Goal: Transaction & Acquisition: Purchase product/service

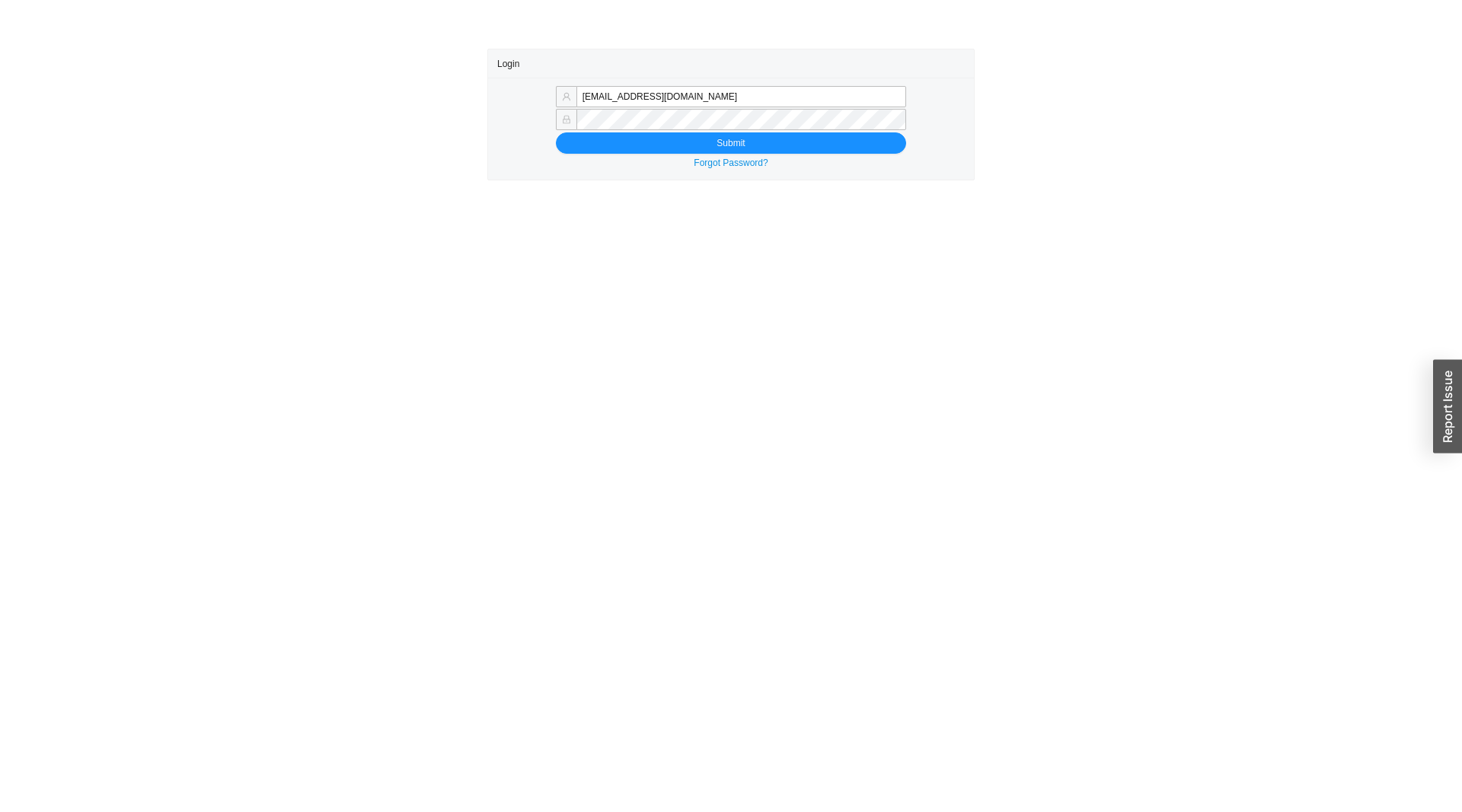
type input "sammyw@homeandstone.com"
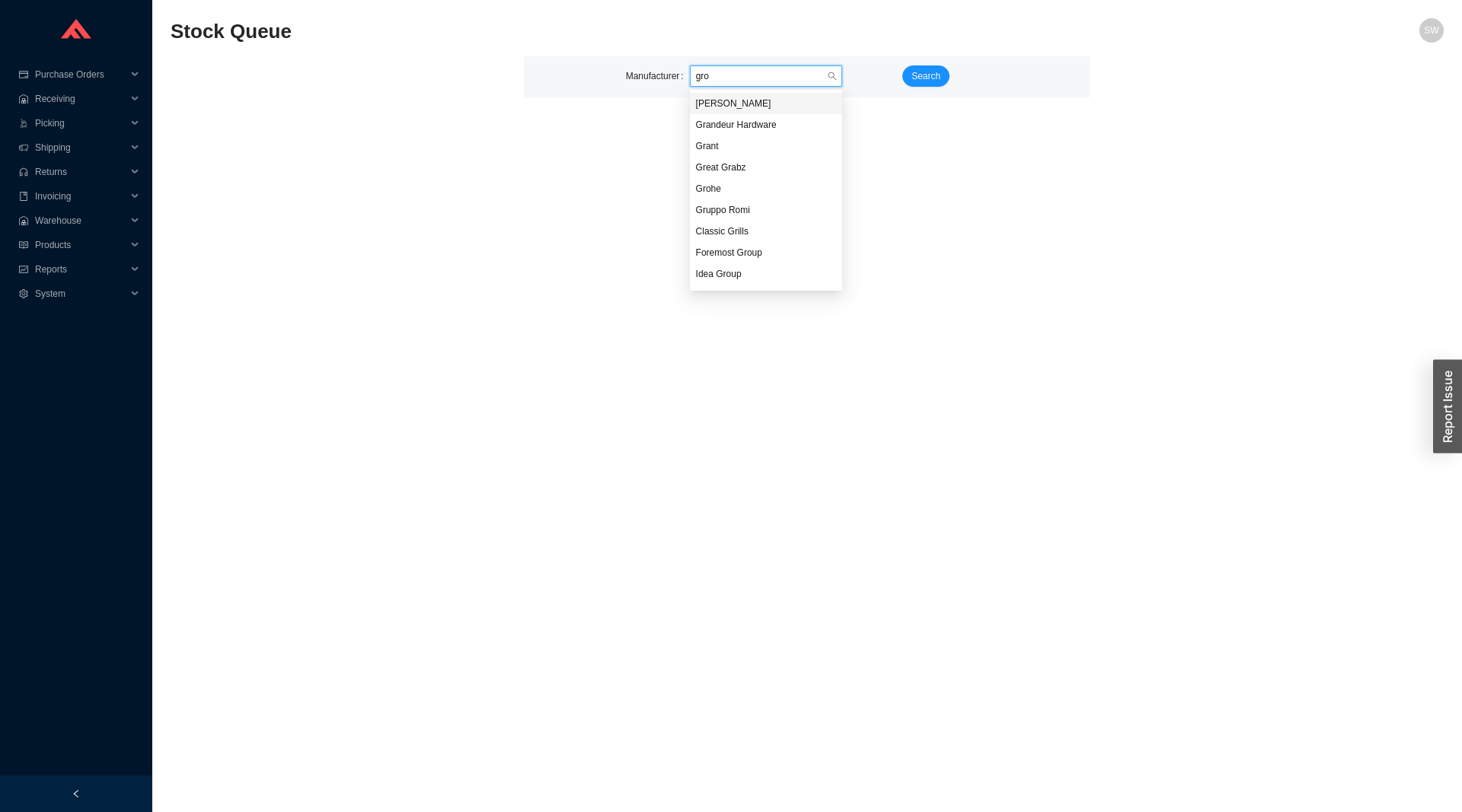
type input "groh"
click at [912, 74] on span "Search" at bounding box center [925, 76] width 29 height 15
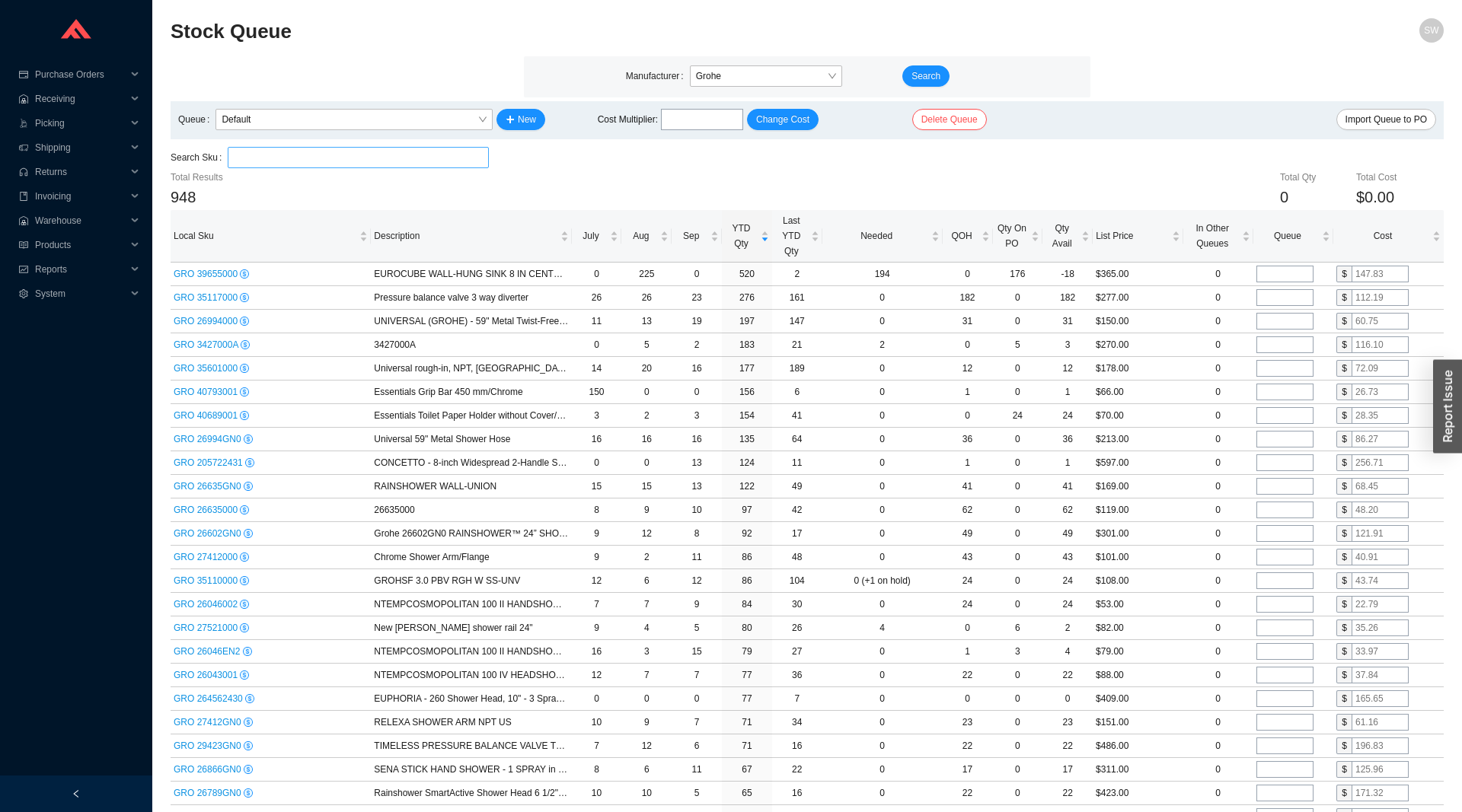
click at [363, 162] on input "search" at bounding box center [358, 157] width 249 height 20
paste input "28388001"
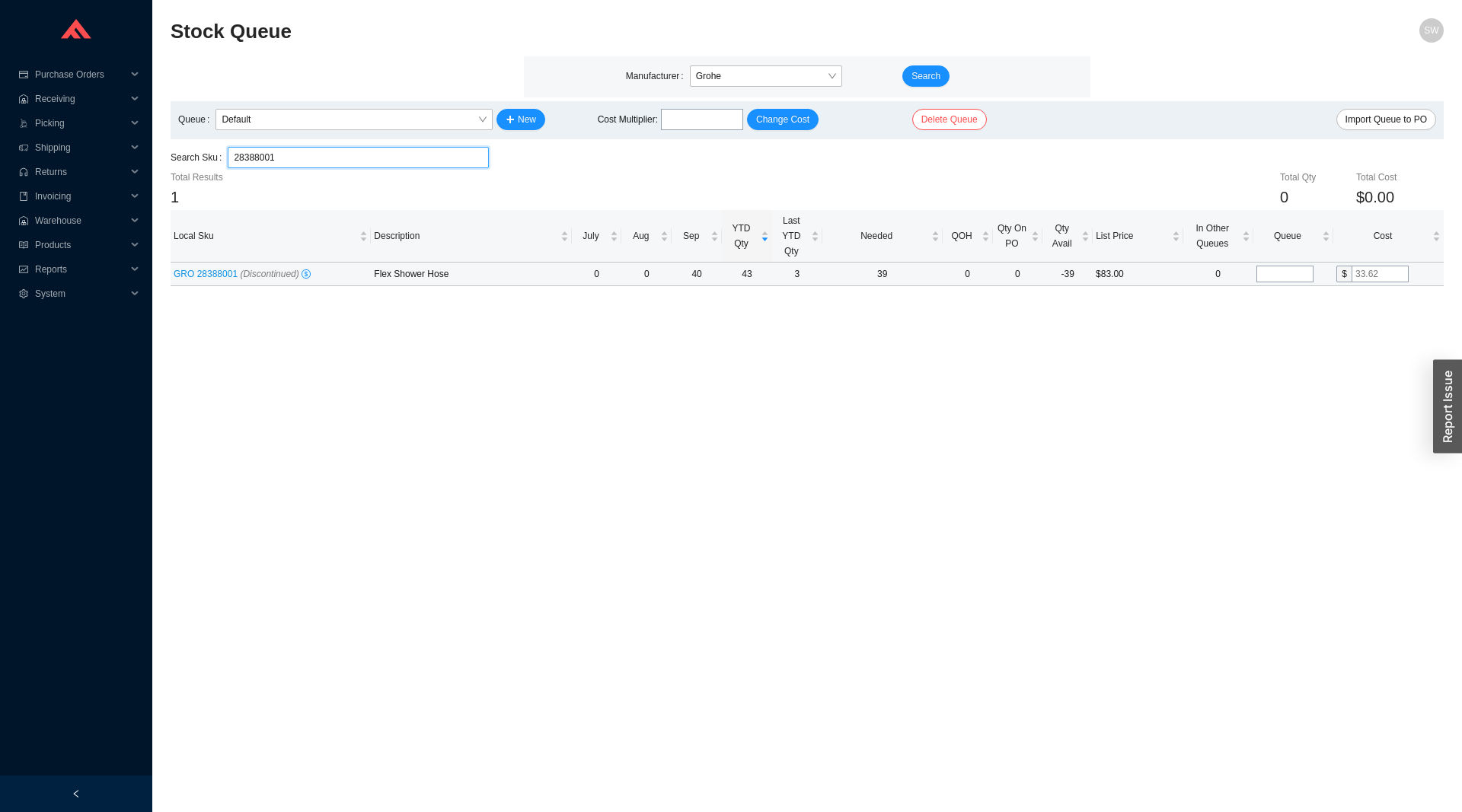
type input "28388001"
click at [1290, 278] on input "tel" at bounding box center [1284, 274] width 57 height 17
type input "10"
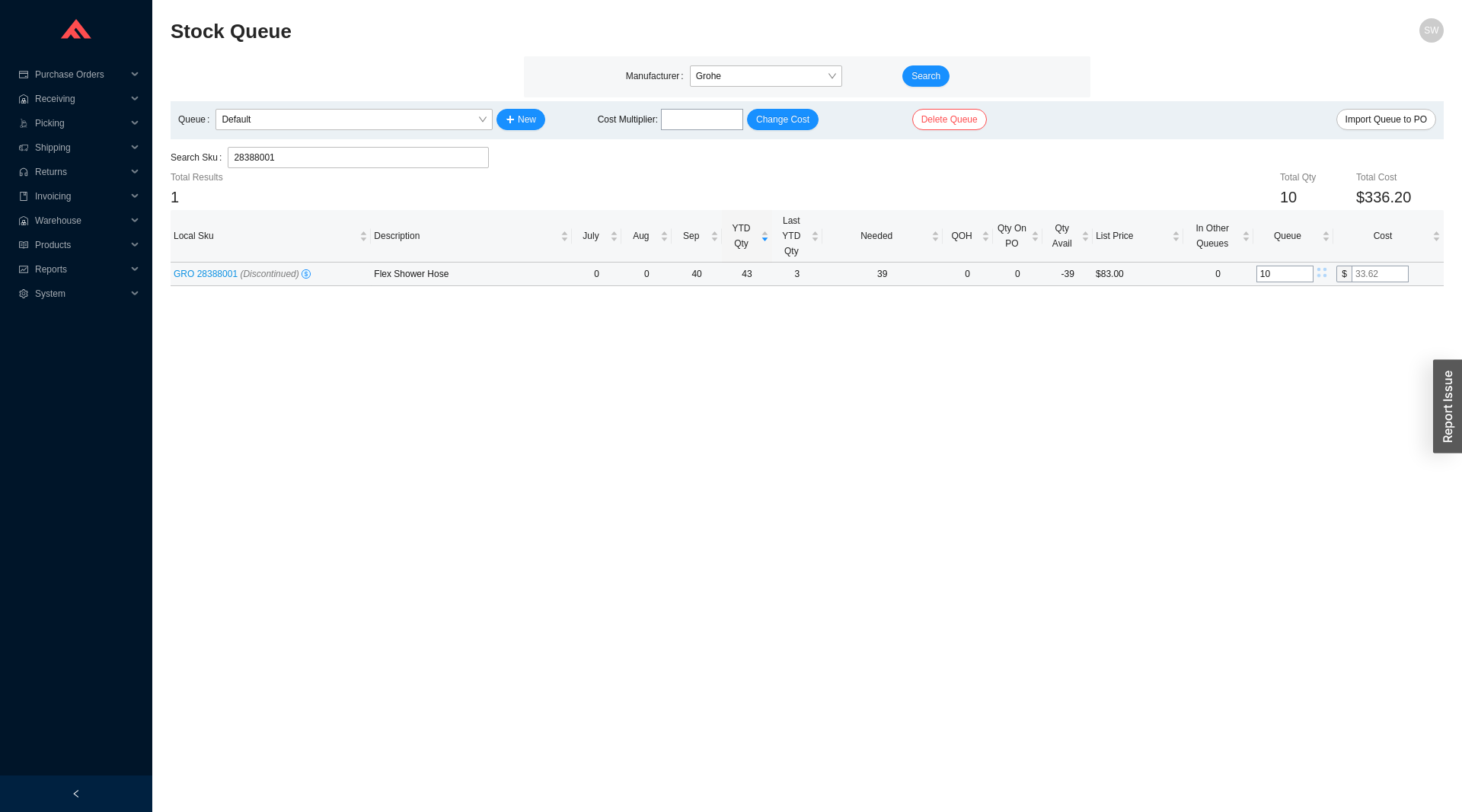
click at [1369, 271] on input "text" at bounding box center [1379, 274] width 57 height 17
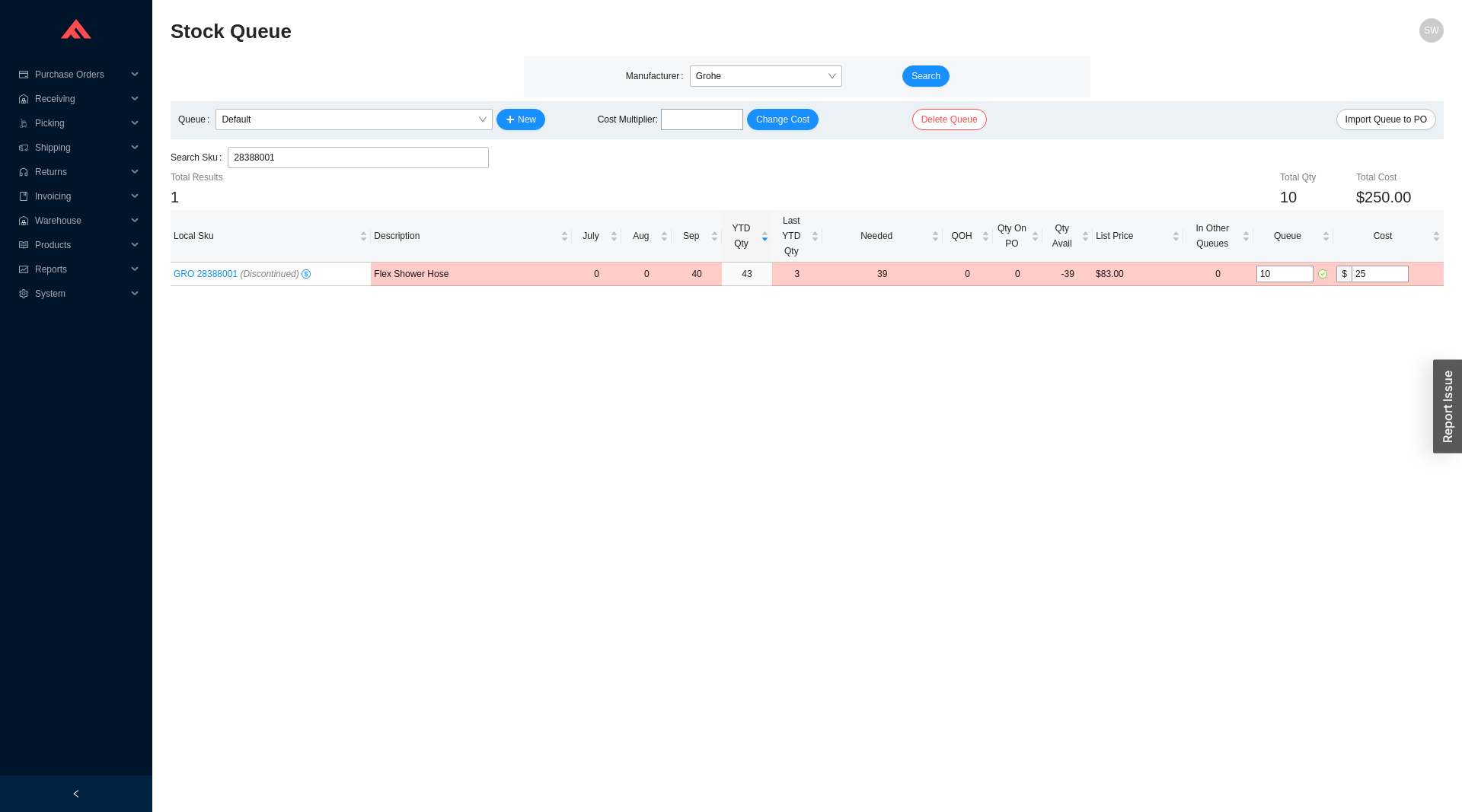
type input "25"
click at [1276, 362] on main "Stock Queue SW Manufacturer Grohe Search Queue Default New Cost Multiplier : Ch…" at bounding box center [807, 416] width 1273 height 794
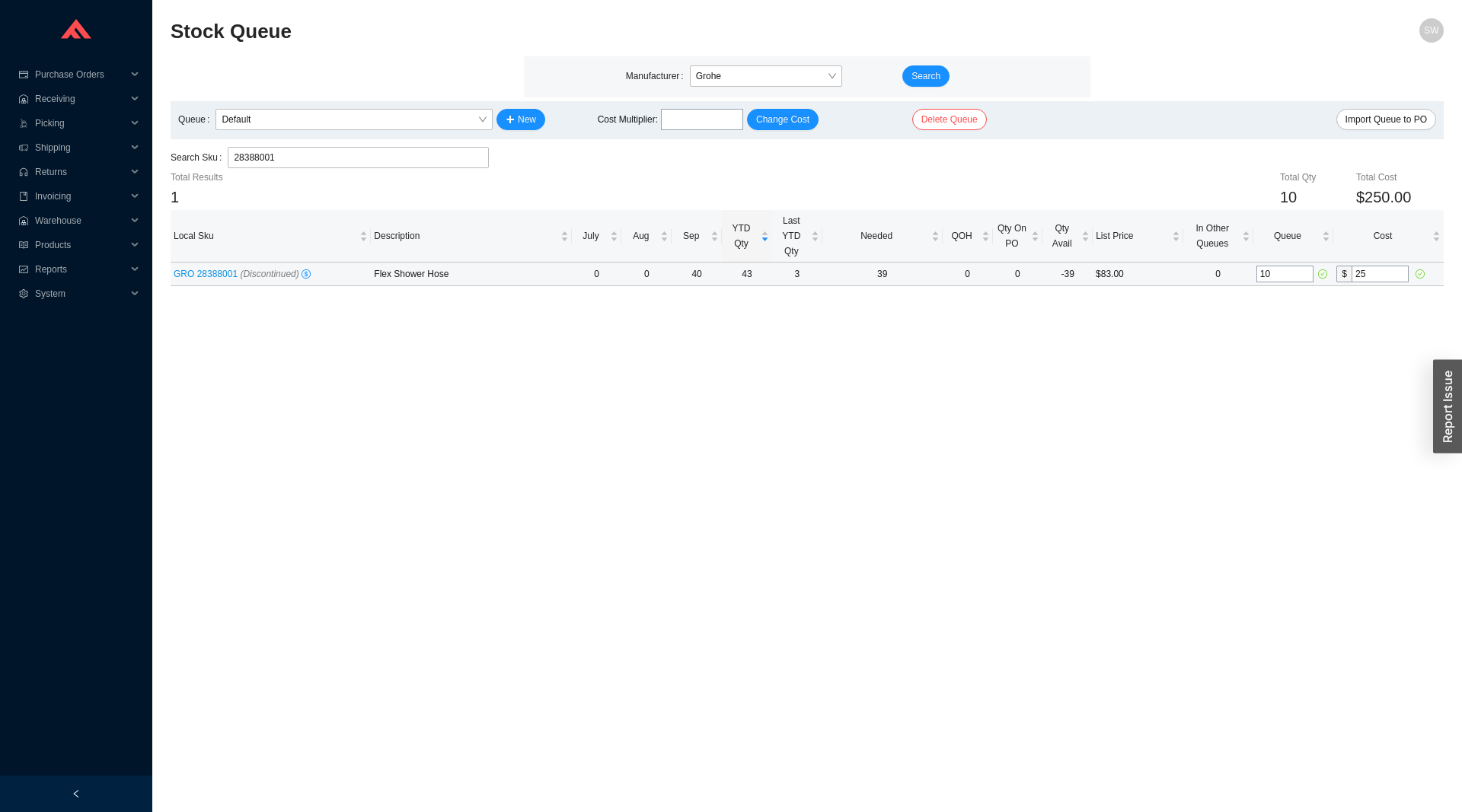
click at [1287, 276] on input "10" at bounding box center [1284, 274] width 57 height 17
type input "40"
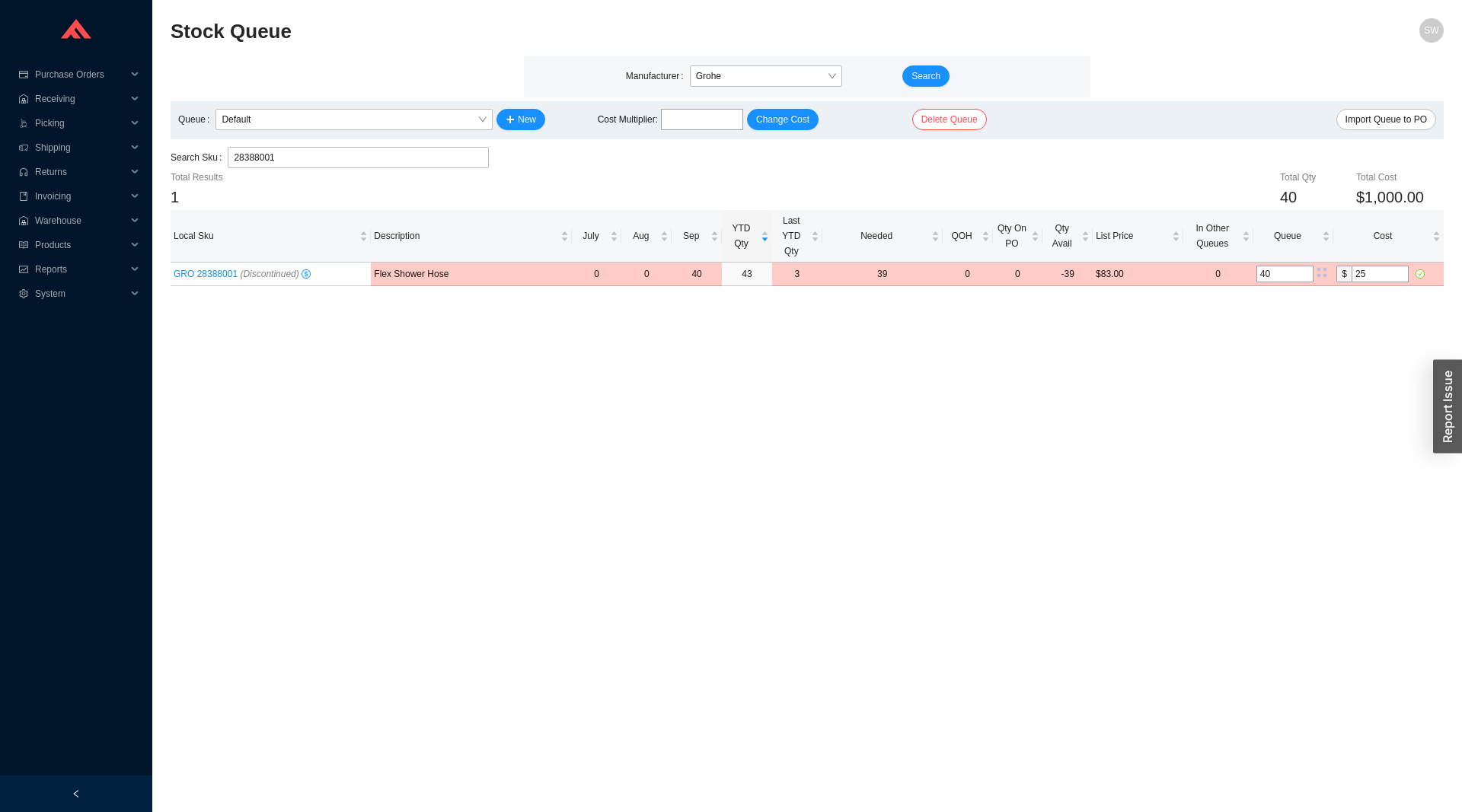
click at [1321, 303] on main "Stock Queue SW Manufacturer Grohe Search Queue Default New Cost Multiplier : Ch…" at bounding box center [807, 416] width 1273 height 794
click at [400, 159] on input "28388001" at bounding box center [358, 157] width 249 height 20
paste input "3427000A"
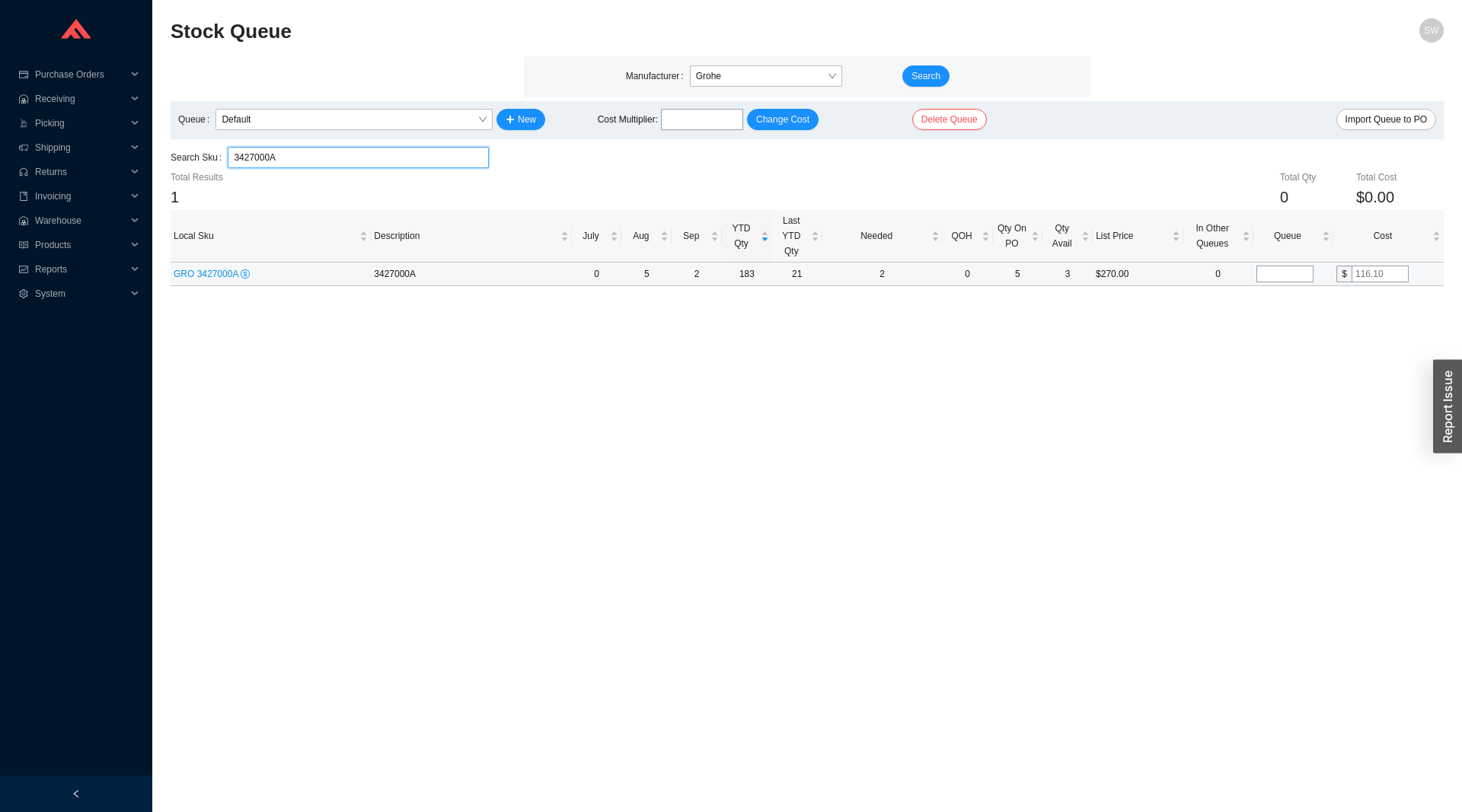
type input "3427000A"
click at [1290, 275] on input "tel" at bounding box center [1284, 274] width 57 height 17
type input "5"
click at [1359, 278] on input "text" at bounding box center [1379, 274] width 57 height 17
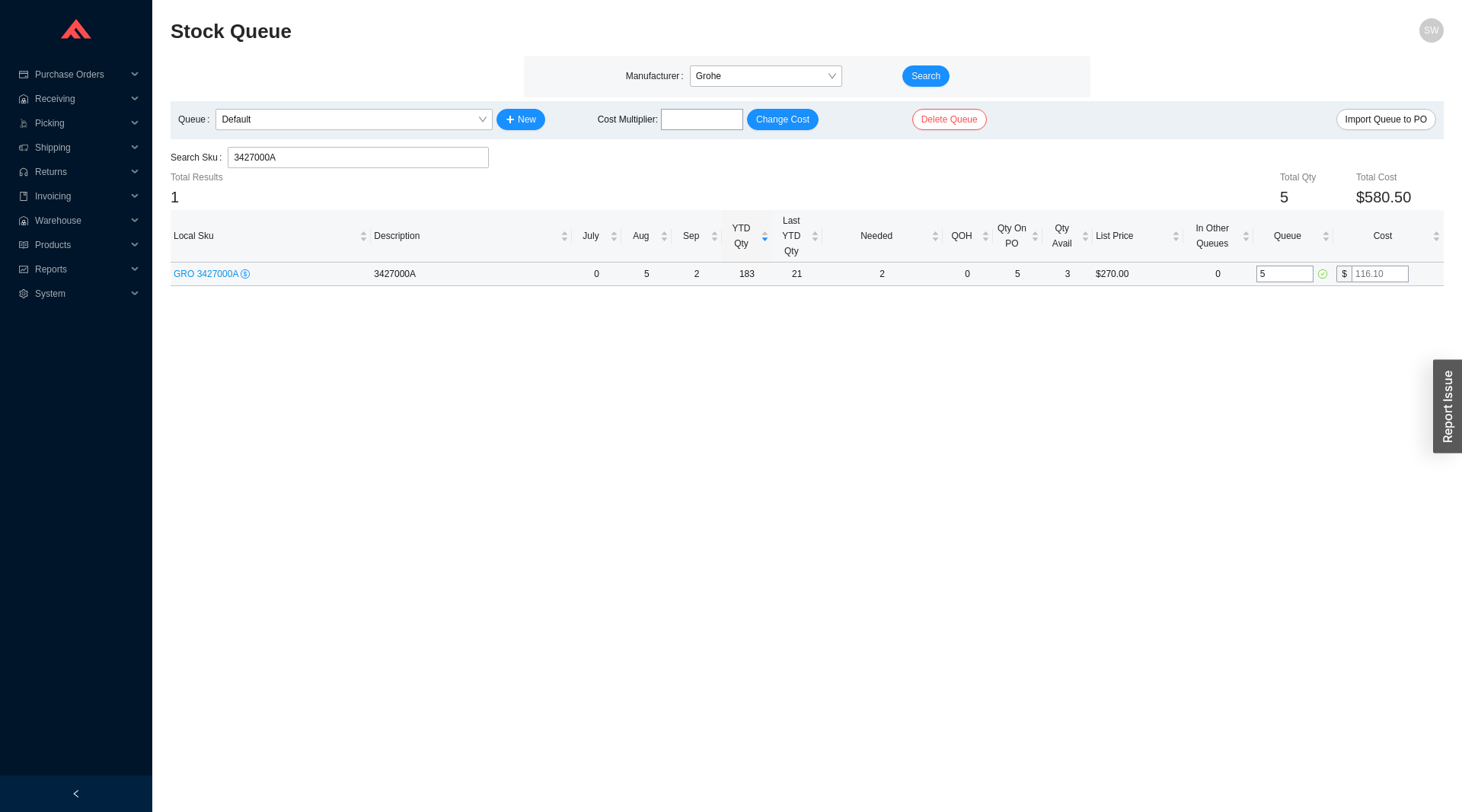
click at [1359, 278] on input "text" at bounding box center [1379, 274] width 57 height 17
type input "79"
click at [1354, 383] on main "Stock Queue SW Manufacturer Grohe Search Queue Default New Cost Multiplier : Ch…" at bounding box center [807, 416] width 1273 height 794
click at [269, 151] on input "3427000A" at bounding box center [358, 157] width 249 height 20
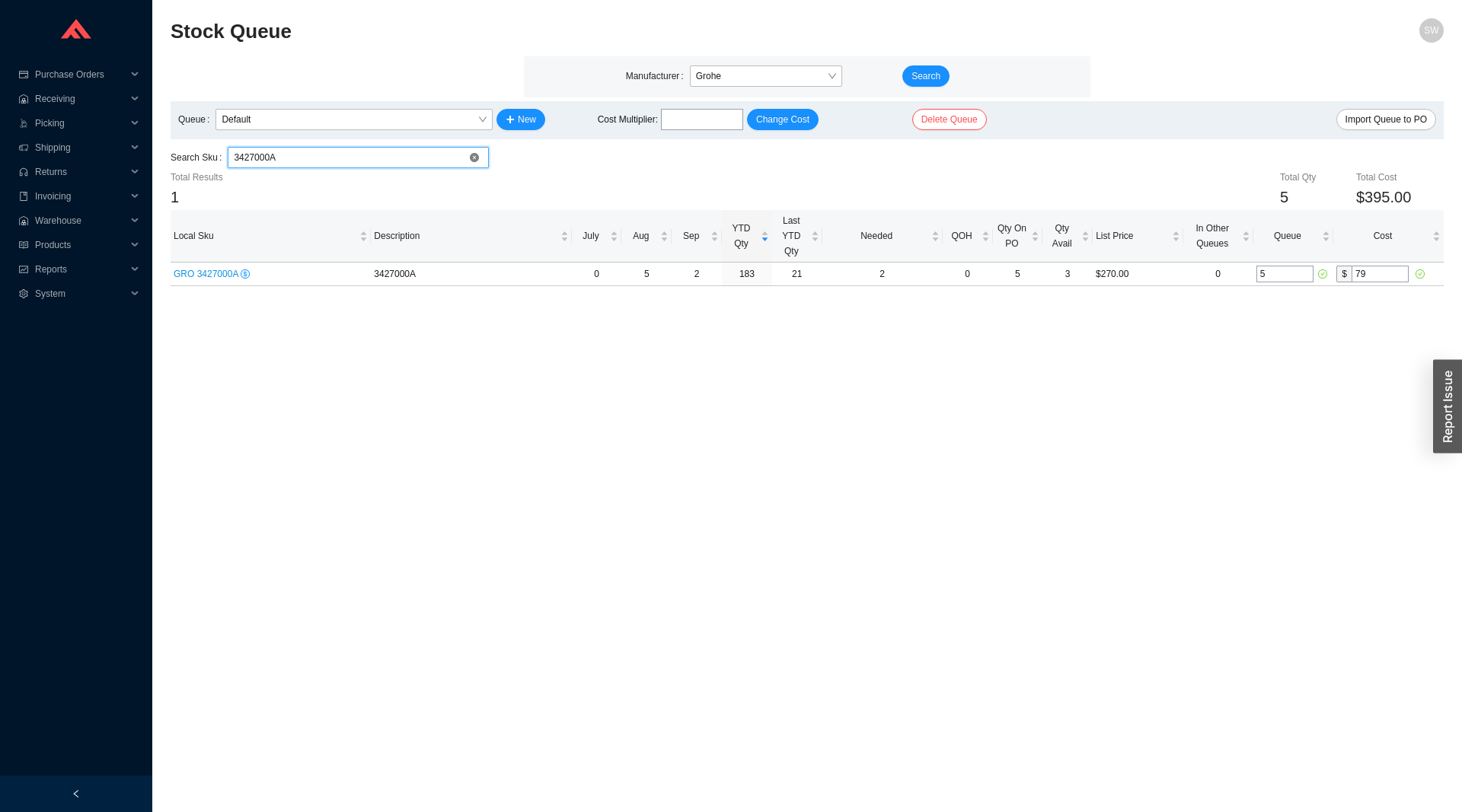
click at [269, 151] on input "3427000A" at bounding box center [358, 157] width 249 height 20
paste input "28143001"
type input "28143001"
click at [1287, 275] on input "tel" at bounding box center [1284, 274] width 57 height 17
type input "20"
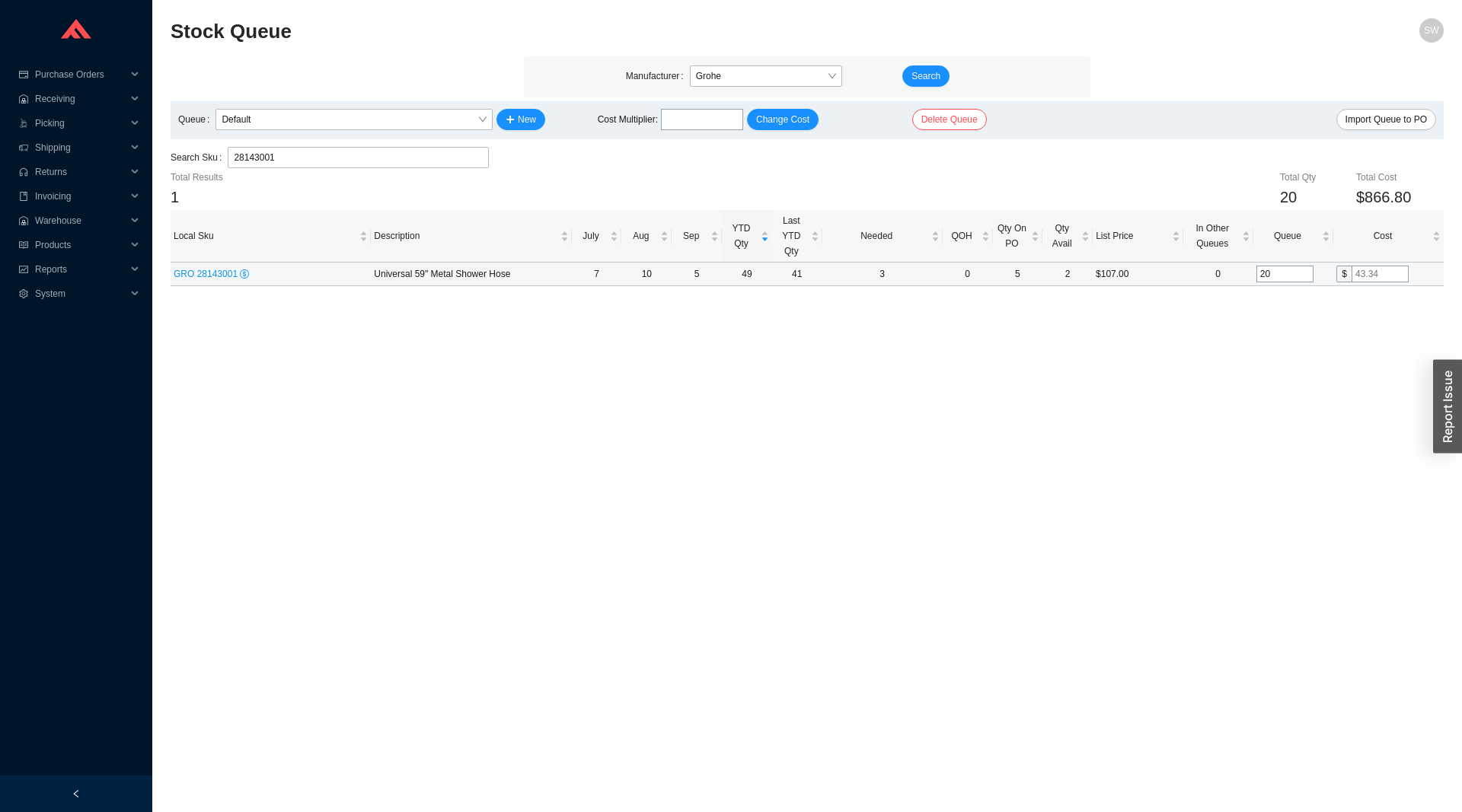
click at [1357, 274] on input "text" at bounding box center [1379, 274] width 57 height 17
type input "29"
click at [1331, 347] on main "Stock Queue SW Manufacturer Grohe Search Queue Default New Cost Multiplier : Ch…" at bounding box center [807, 416] width 1273 height 794
click at [362, 147] on main "Manufacturer Grohe Search Queue Default New Cost Multiplier : Change Cost Delet…" at bounding box center [807, 171] width 1273 height 230
click at [361, 147] on main "Manufacturer Grohe Search Queue Default New Cost Multiplier : Change Cost Delet…" at bounding box center [807, 171] width 1273 height 230
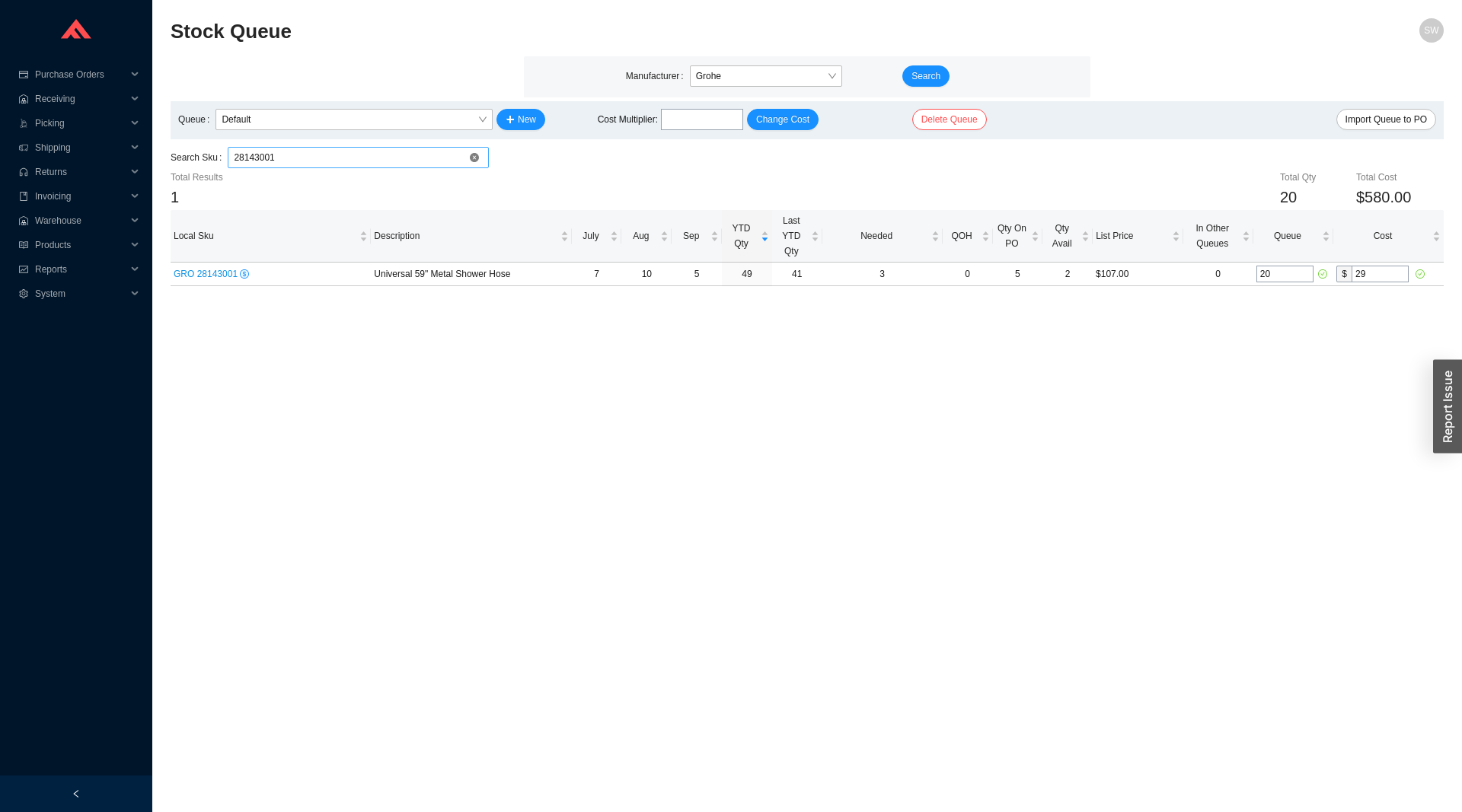
click at [354, 153] on input "28143001" at bounding box center [358, 157] width 249 height 20
paste input "6715000"
type input "26715000"
click at [1286, 274] on input "tel" at bounding box center [1284, 274] width 57 height 17
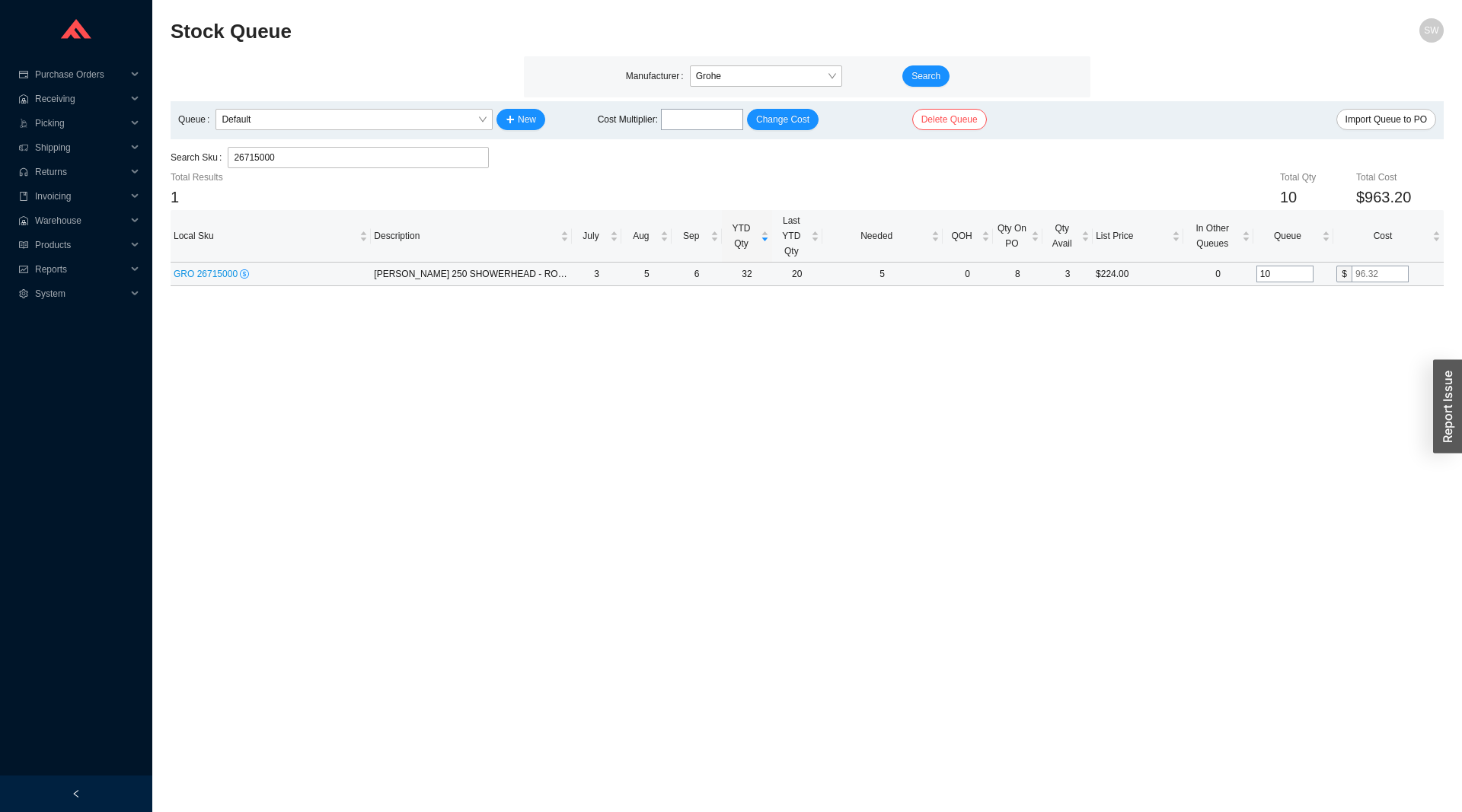
type input "10"
click at [1387, 276] on input "text" at bounding box center [1379, 274] width 57 height 17
type input "73"
click at [272, 164] on input "26715000" at bounding box center [358, 157] width 249 height 20
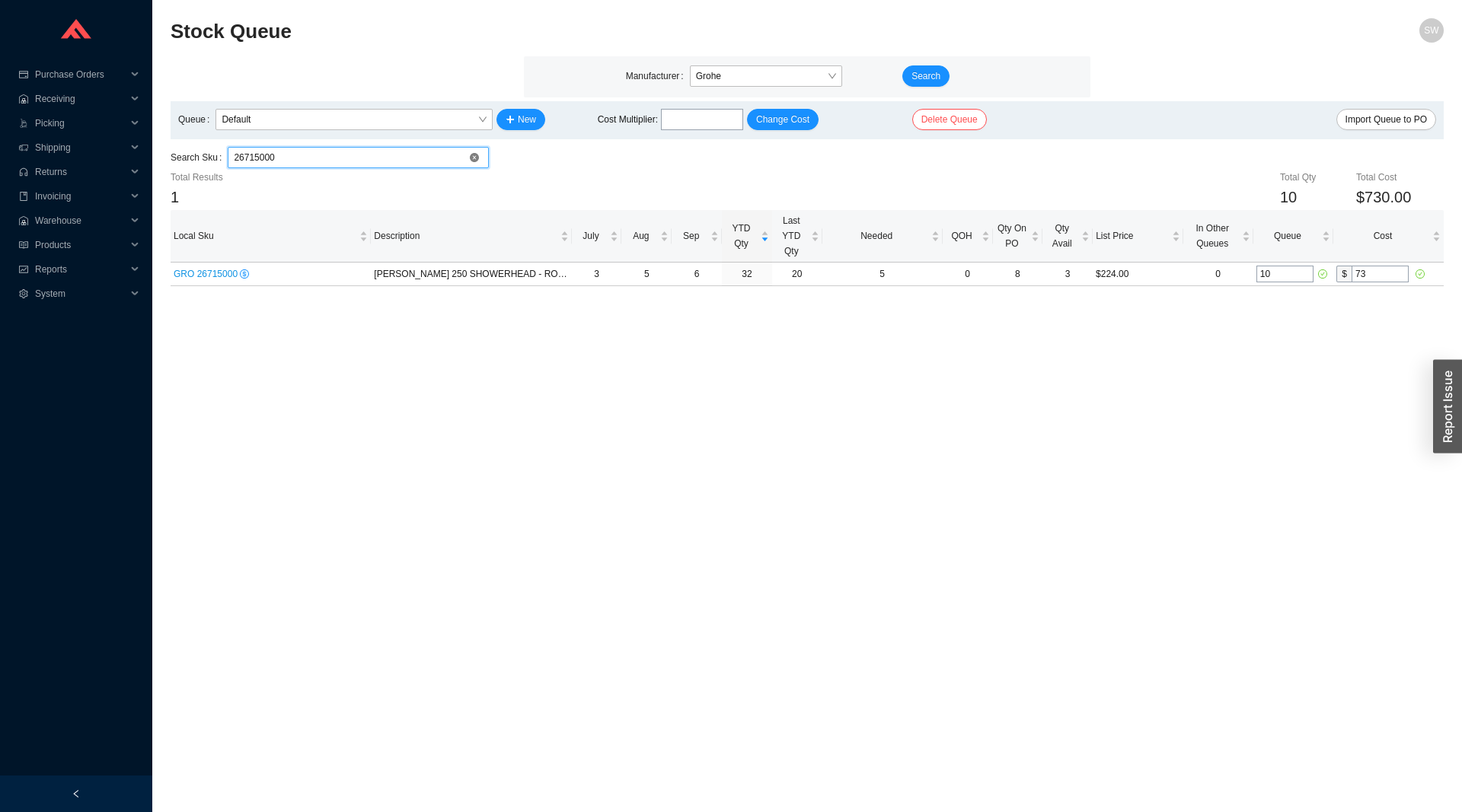
paste input "8540"
type input "28540000"
click at [1285, 279] on input "tel" at bounding box center [1284, 274] width 57 height 17
type input "5"
click at [1368, 280] on input "text" at bounding box center [1379, 274] width 57 height 17
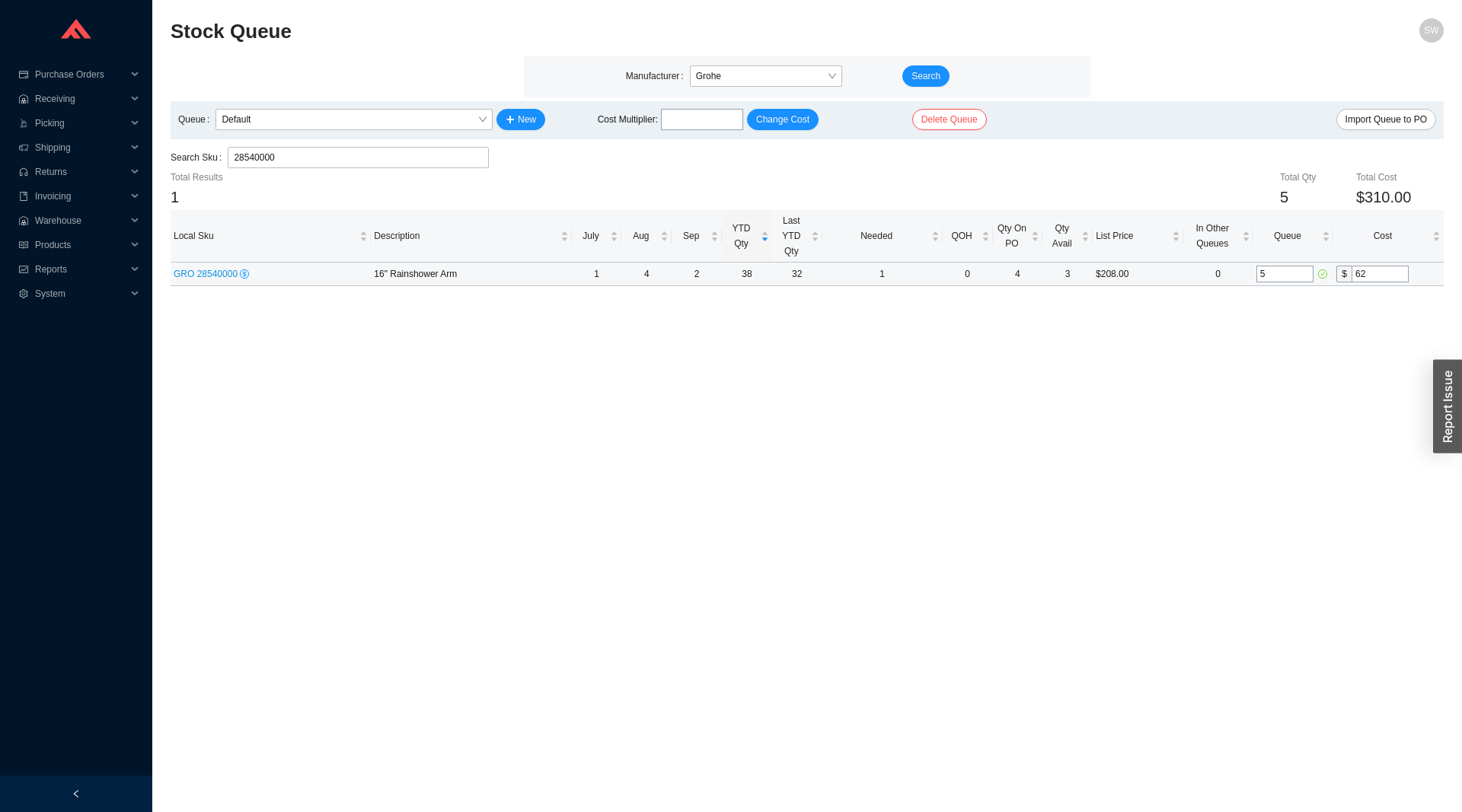
type input "62"
click at [313, 158] on input "28540000" at bounding box center [358, 157] width 249 height 20
paste input "77"
type input "28577000"
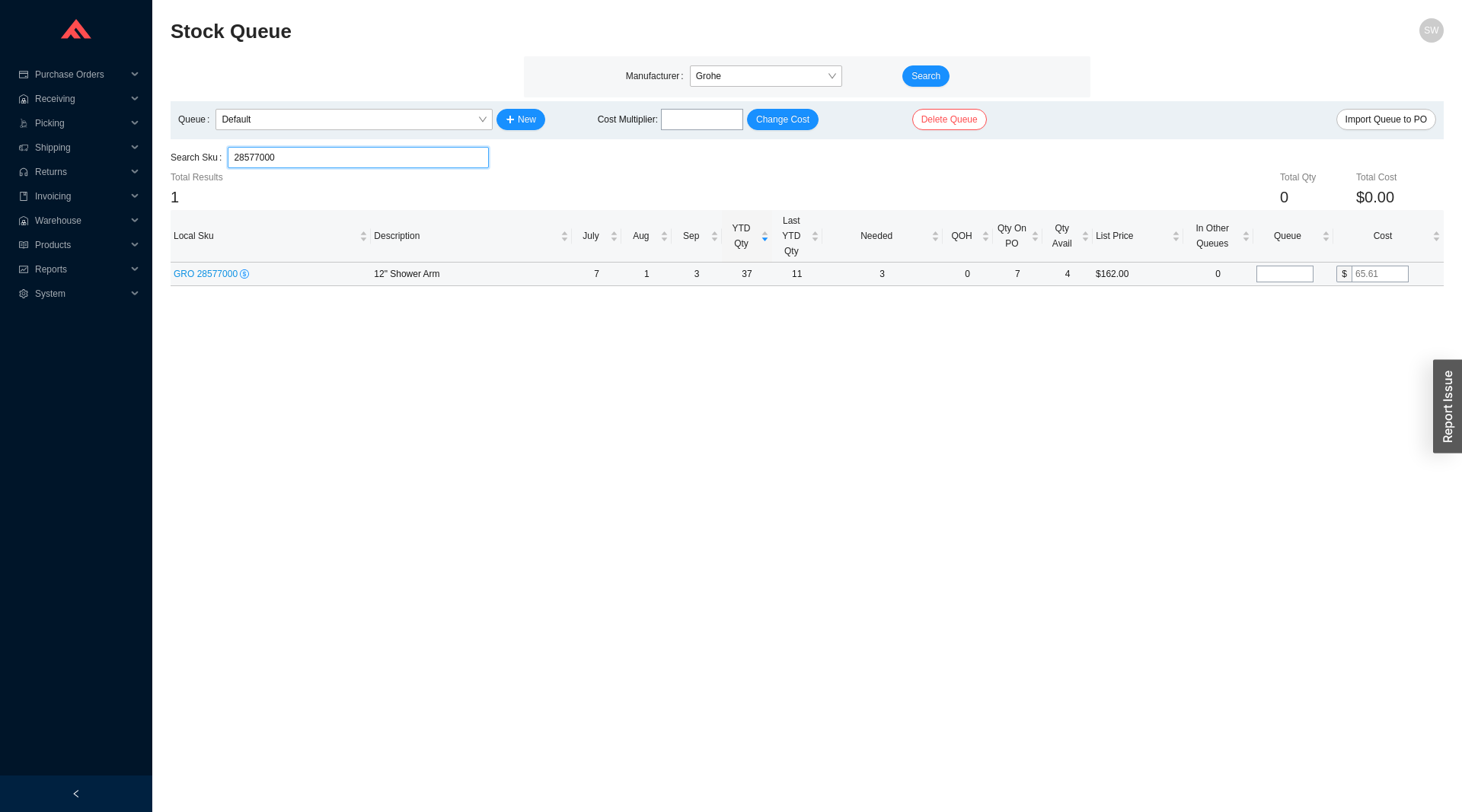
click at [1303, 268] on input "tel" at bounding box center [1284, 274] width 57 height 17
type input "5"
click at [1382, 280] on input "text" at bounding box center [1379, 274] width 57 height 17
type input "53"
click at [1297, 347] on main "Stock Queue SW Manufacturer Grohe Search Queue Default New Cost Multiplier : Ch…" at bounding box center [807, 416] width 1273 height 794
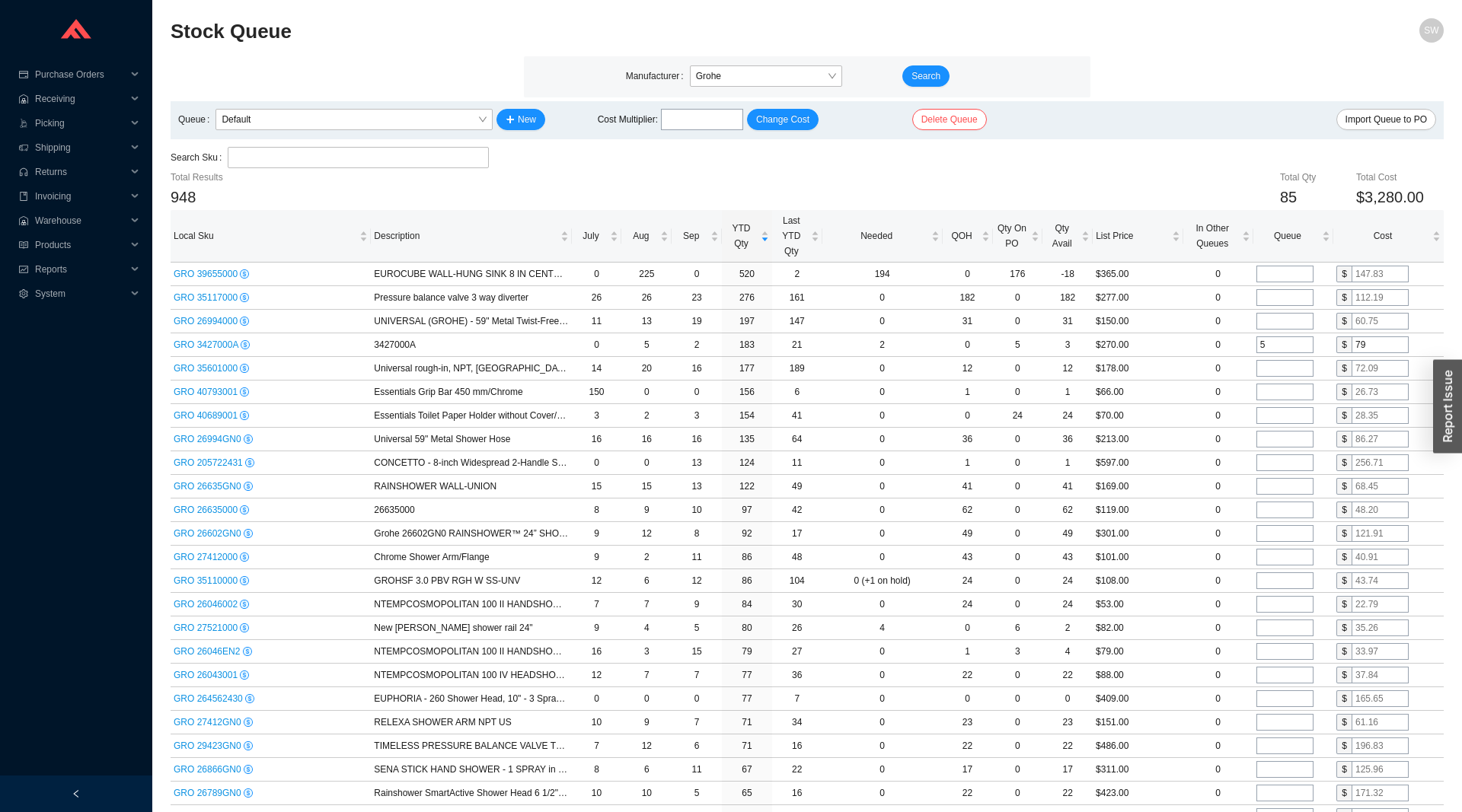
click at [1358, 131] on div "Import Queue to PO" at bounding box center [1278, 120] width 314 height 22
click at [1358, 127] on span "Import Queue to PO" at bounding box center [1386, 119] width 81 height 15
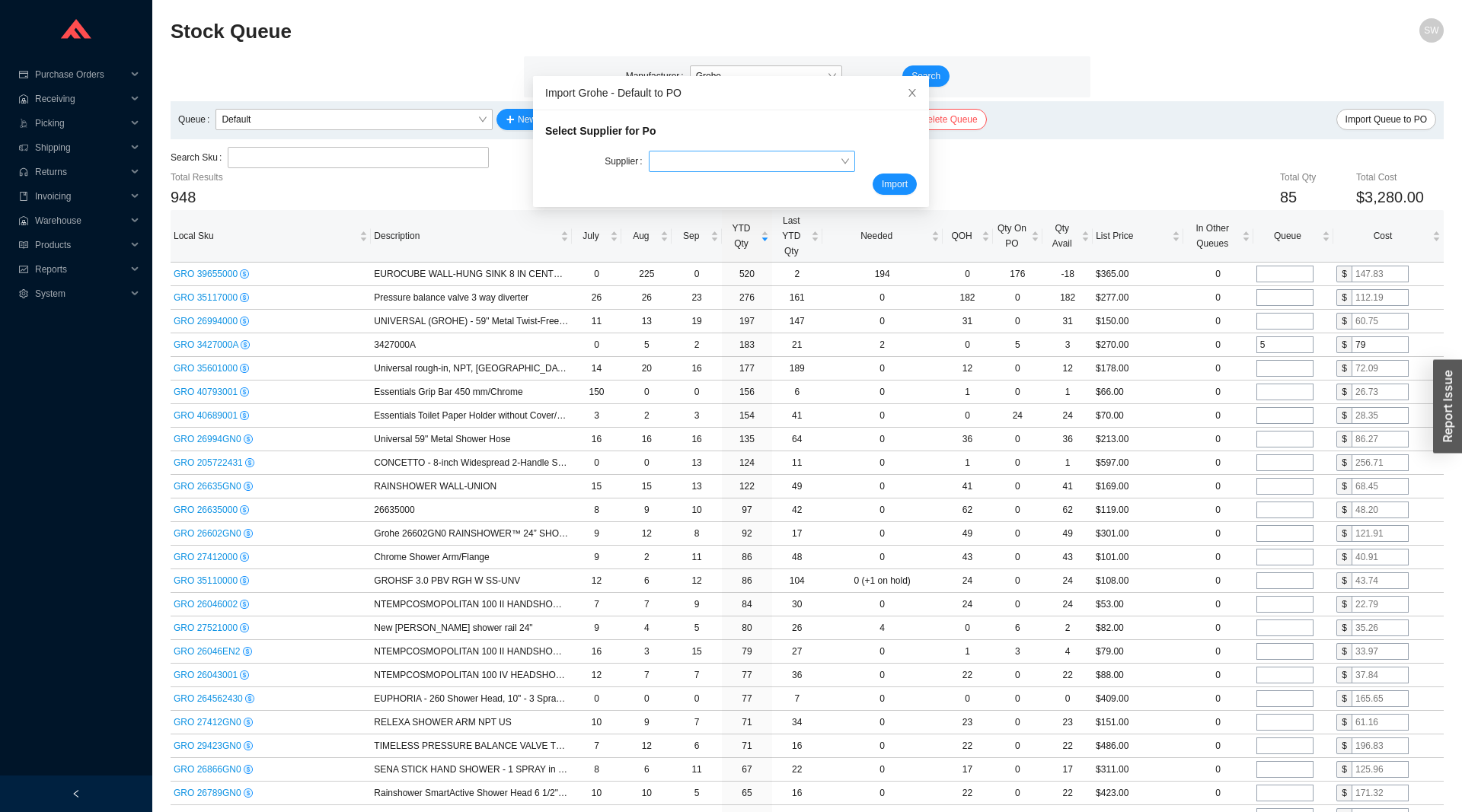
click at [807, 165] on input "search" at bounding box center [747, 160] width 185 height 20
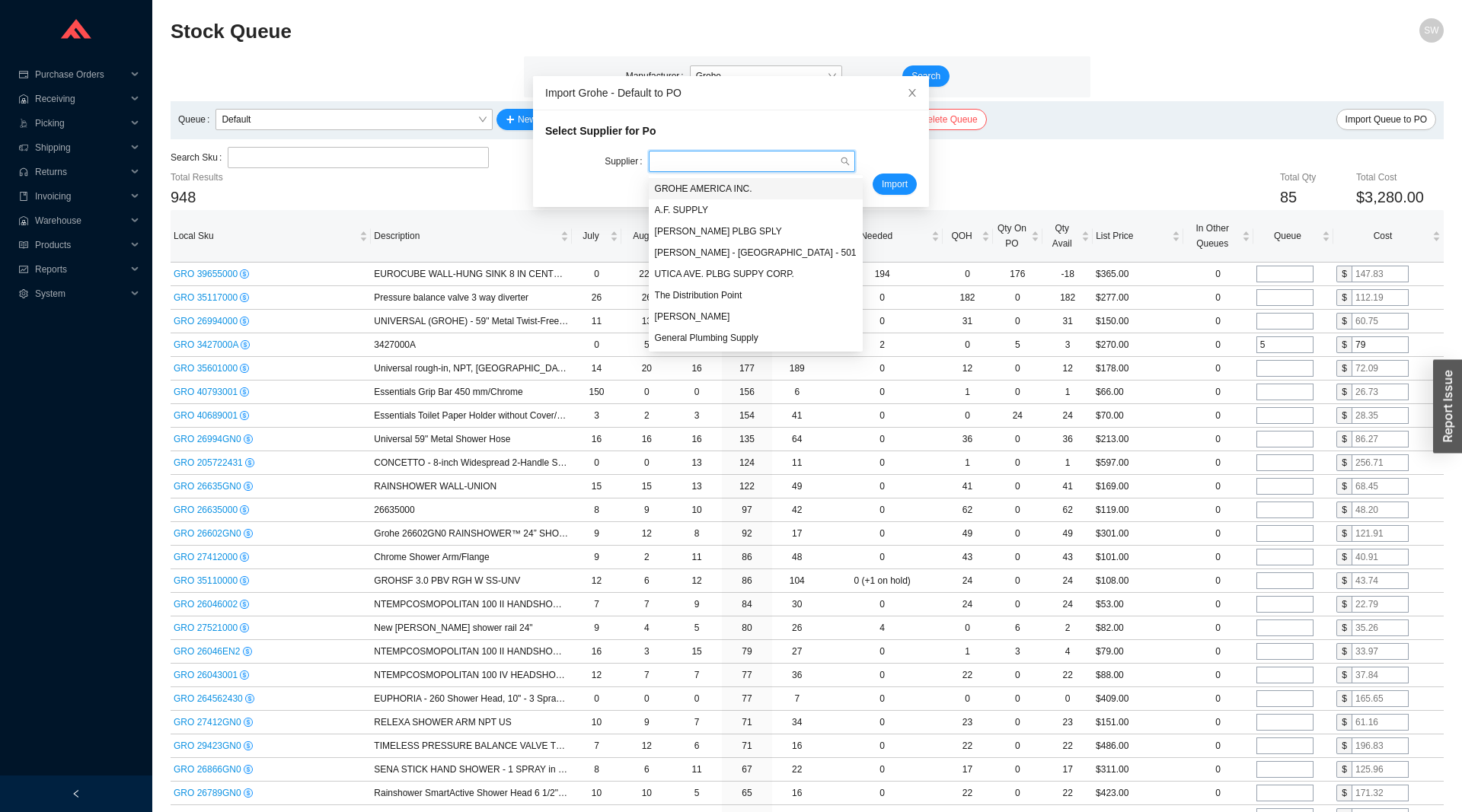
click at [799, 181] on div "GROHE AMERICA INC." at bounding box center [755, 188] width 214 height 21
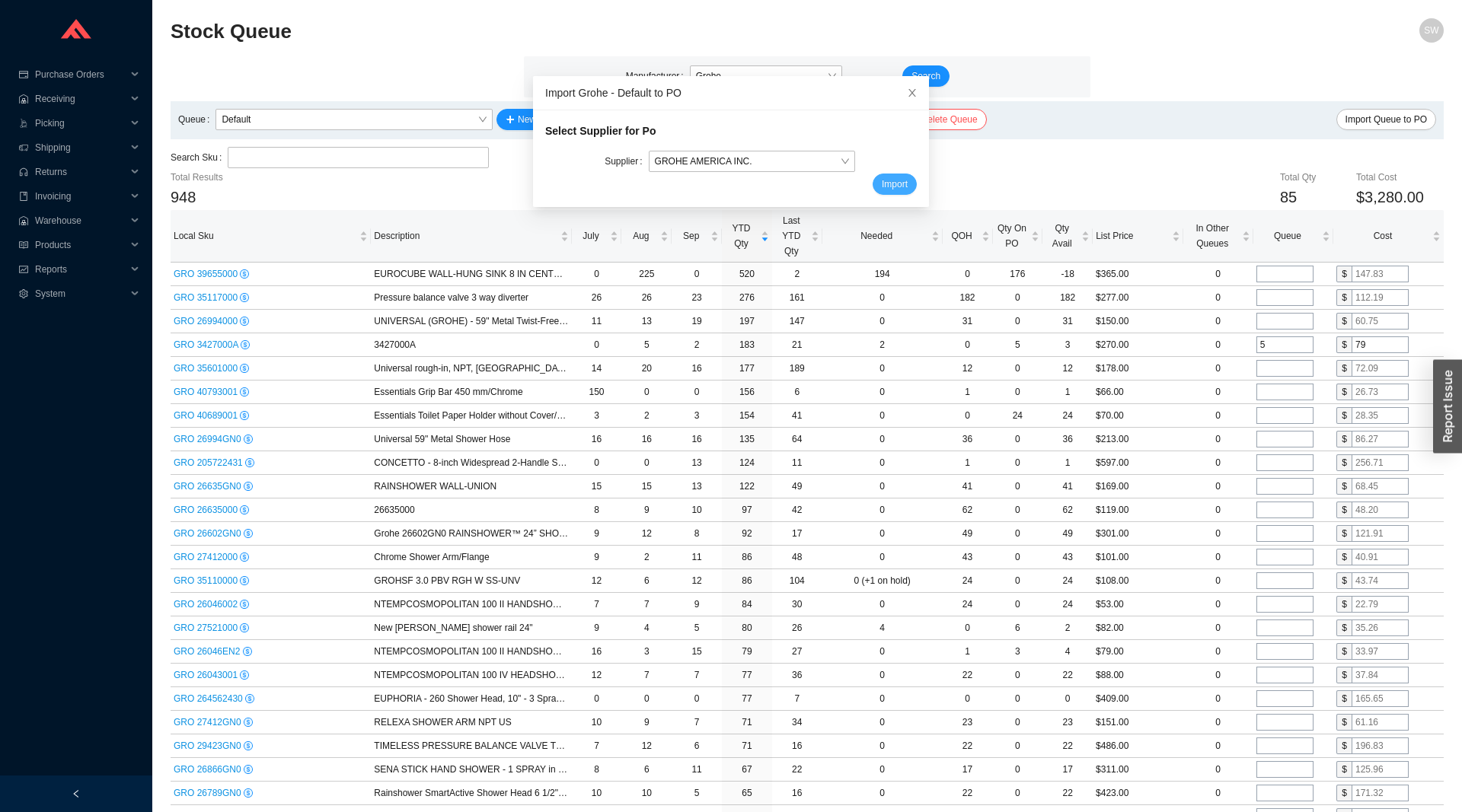
click at [905, 181] on span "Import" at bounding box center [894, 184] width 26 height 15
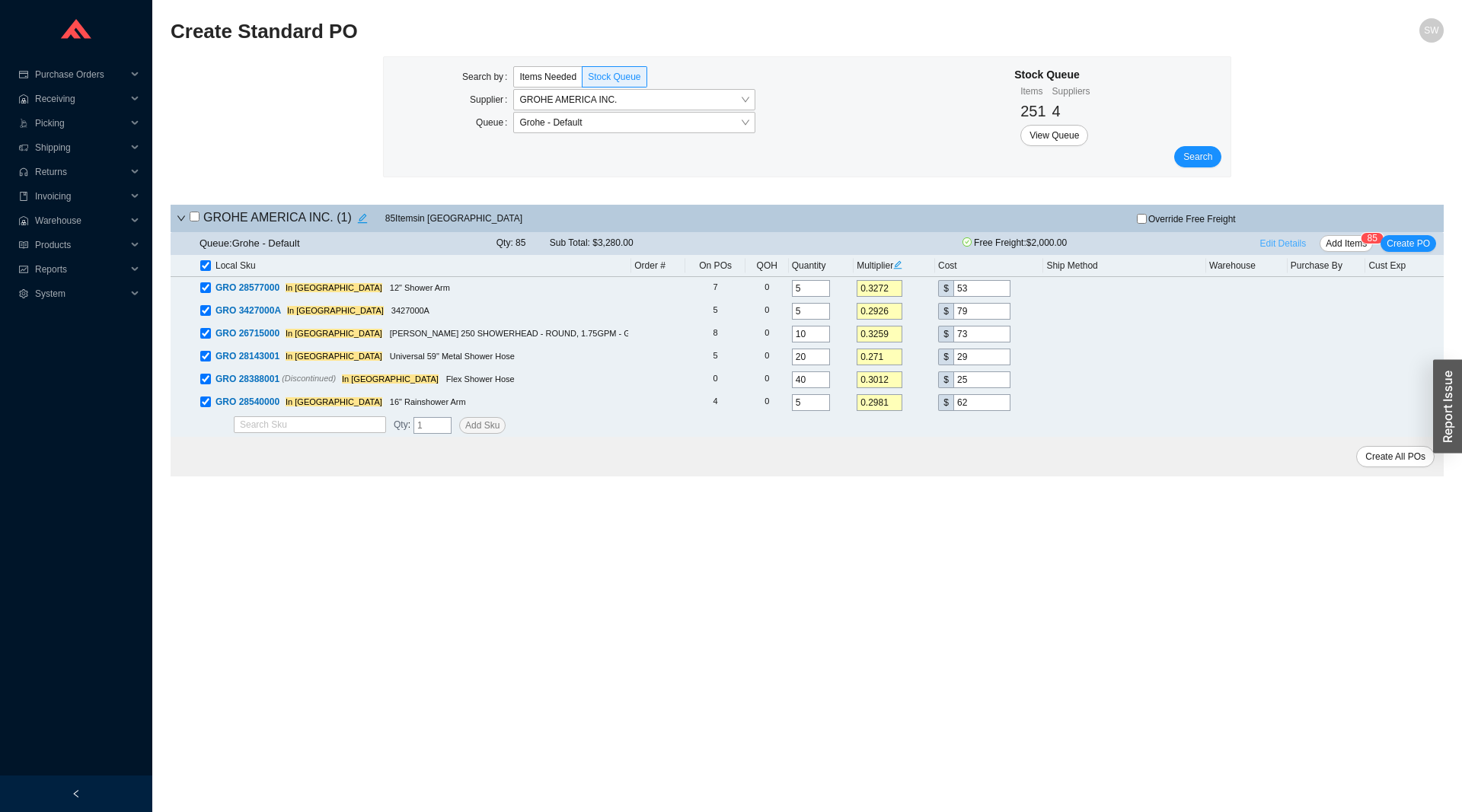
click at [1288, 249] on span "Edit Details" at bounding box center [1283, 243] width 47 height 15
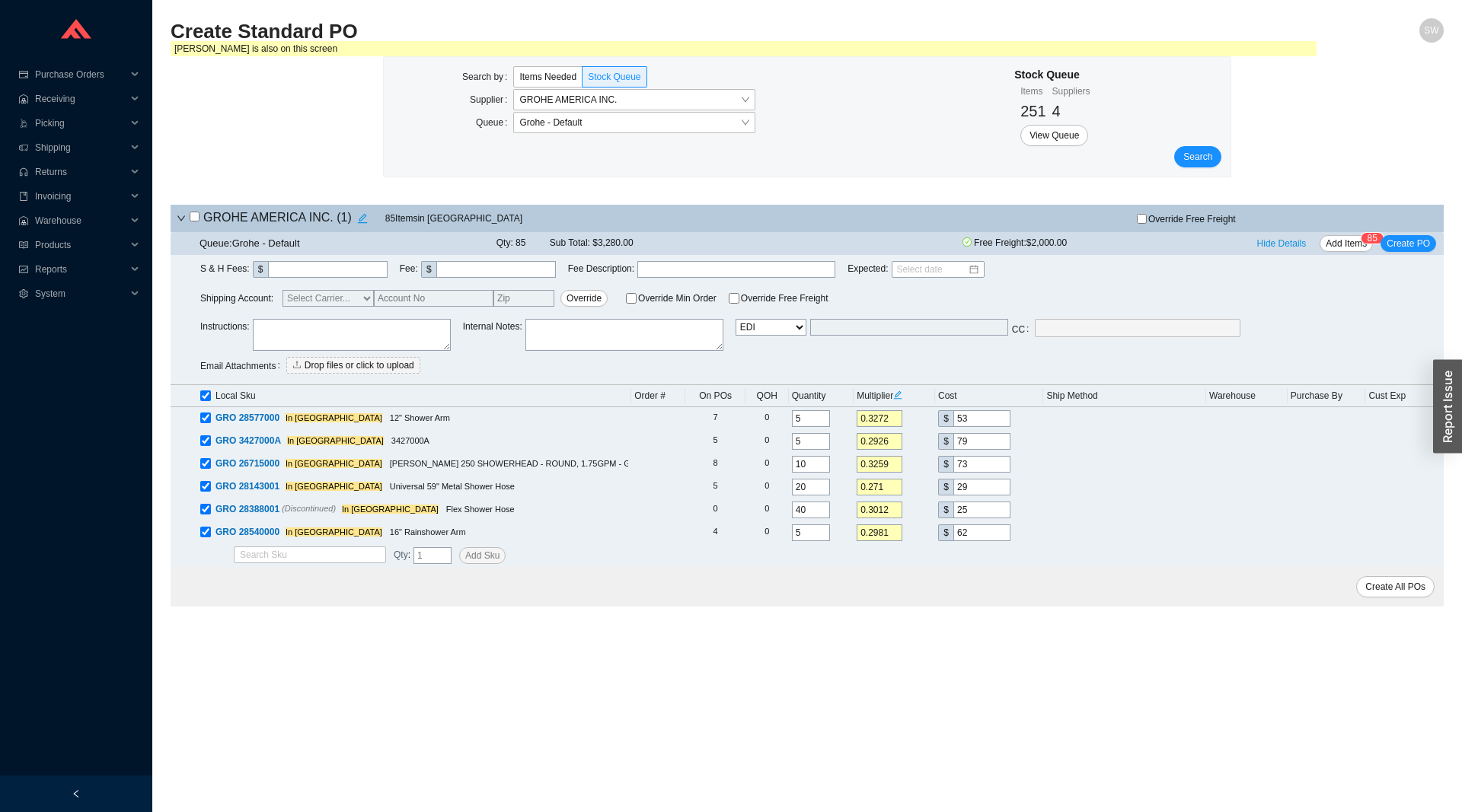
click at [736, 319] on select "Email Email Buyer EDI Do Not Send" at bounding box center [771, 327] width 71 height 17
click option "Email" at bounding box center [0, 0] width 0 height 0
click at [736, 319] on select "Email Email Buyer EDI Do Not Send" at bounding box center [771, 327] width 71 height 17
select select "5"
click option "Email Buyer" at bounding box center [0, 0] width 0 height 0
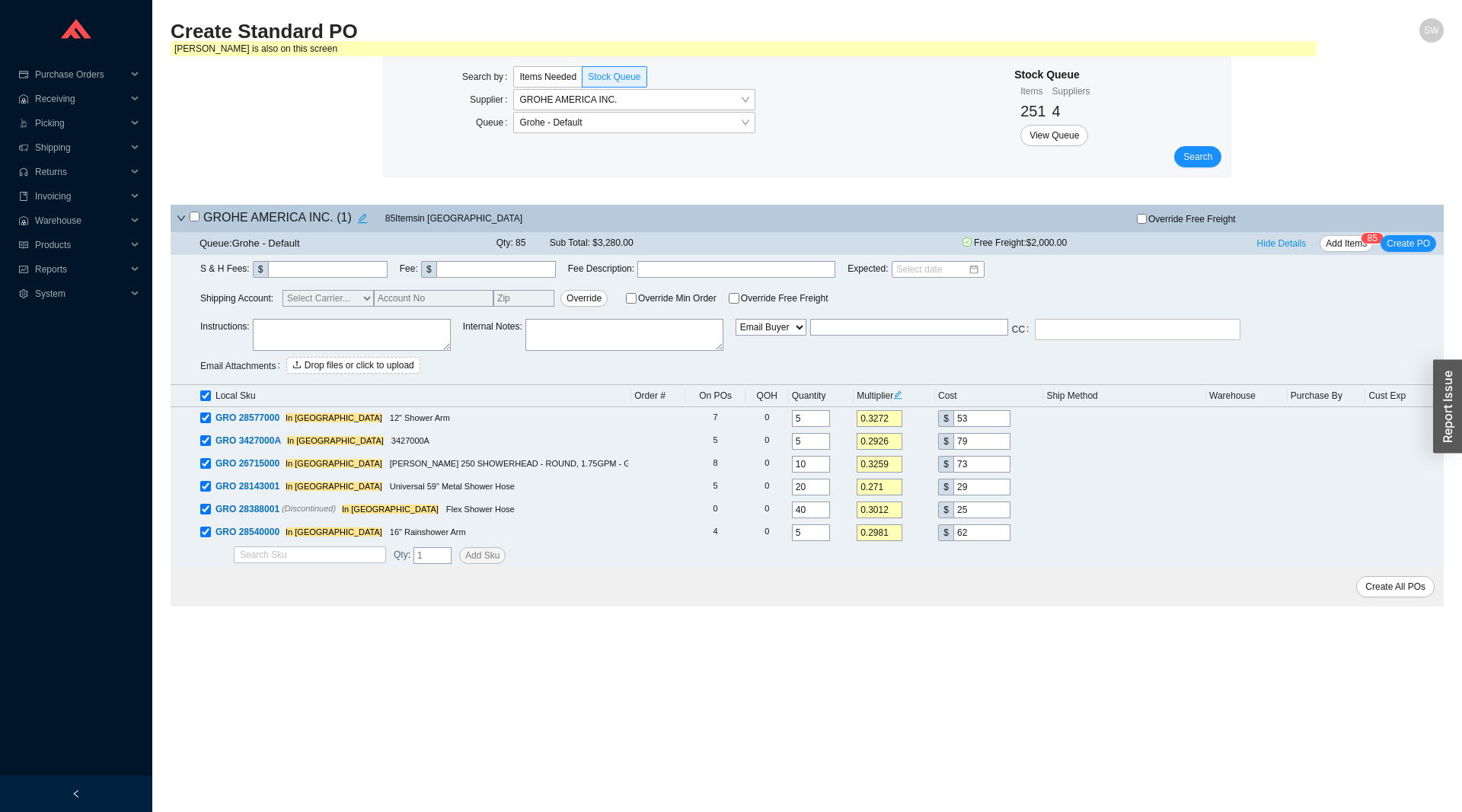
type input "sammyw@homeandstone.com"
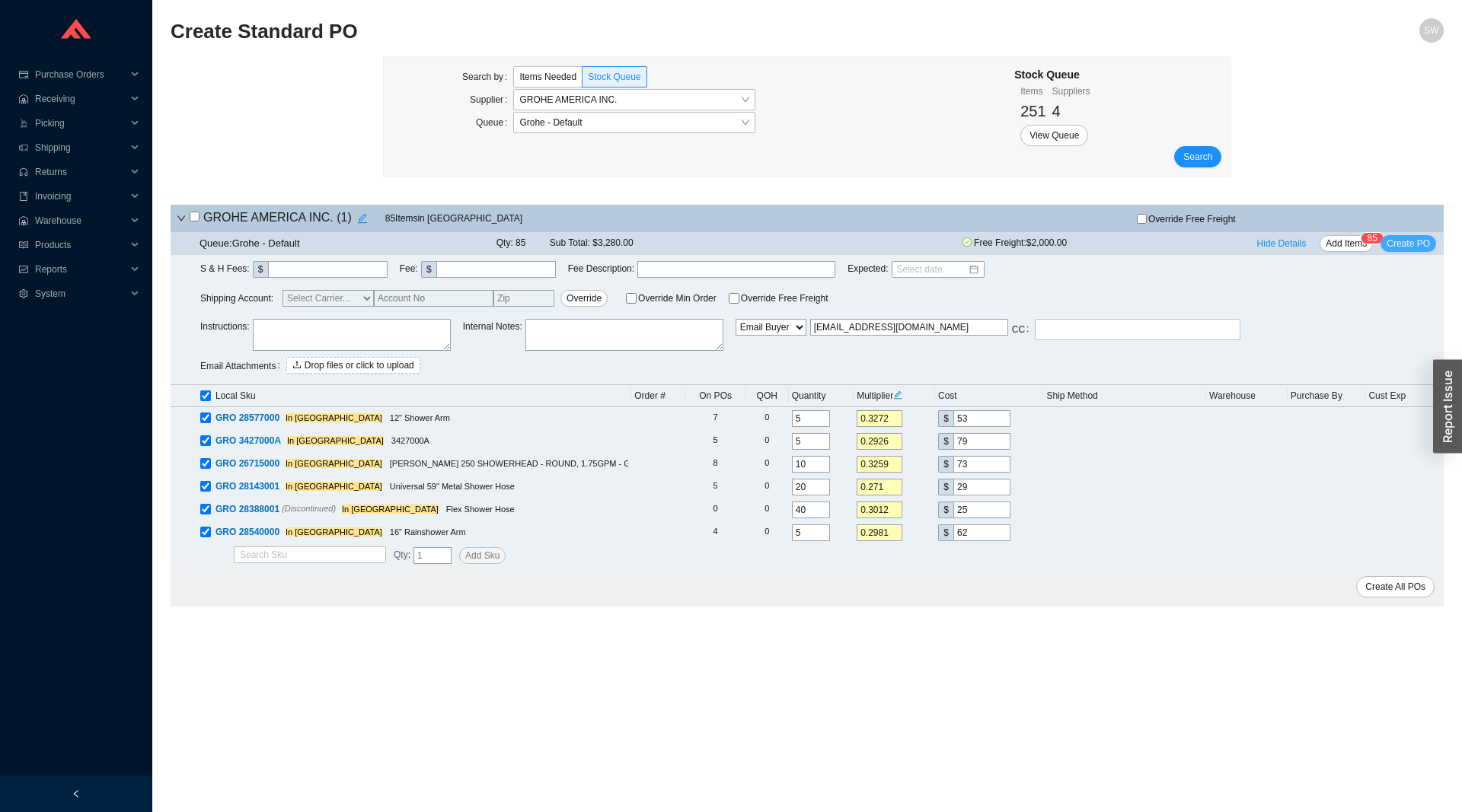
click at [1408, 246] on span "Create PO" at bounding box center [1408, 243] width 44 height 15
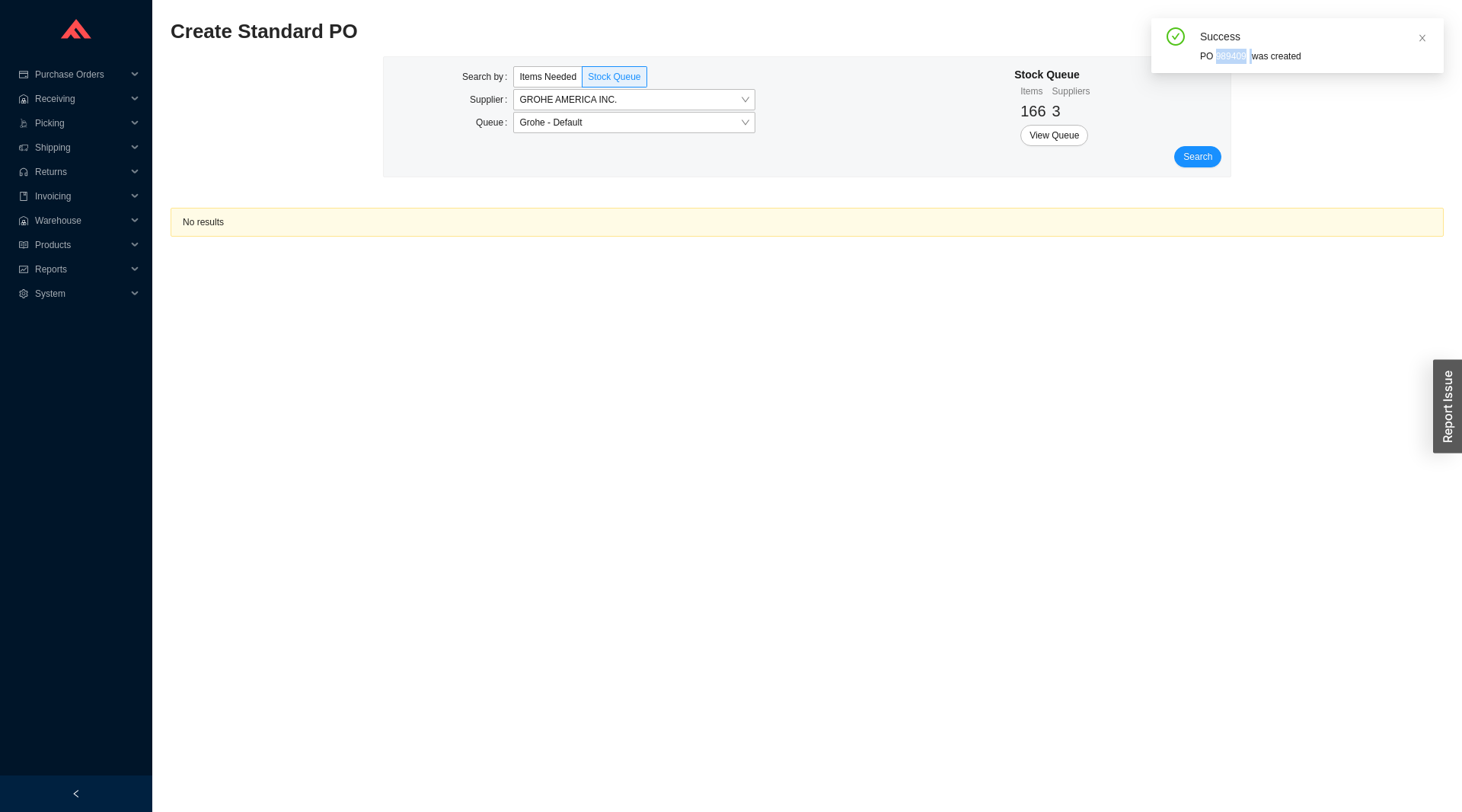
drag, startPoint x: 1252, startPoint y: 57, endPoint x: 1213, endPoint y: 61, distance: 39.2
click at [1213, 61] on div "PO 989409 was created" at bounding box center [1316, 56] width 231 height 15
copy div "989409"
click at [1192, 526] on main "Create Standard PO SW Search by Items Needed Stock Queue Supplier GROHE AMERICA…" at bounding box center [807, 416] width 1273 height 794
click at [1231, 62] on div "PO 989409 was created" at bounding box center [1316, 56] width 231 height 15
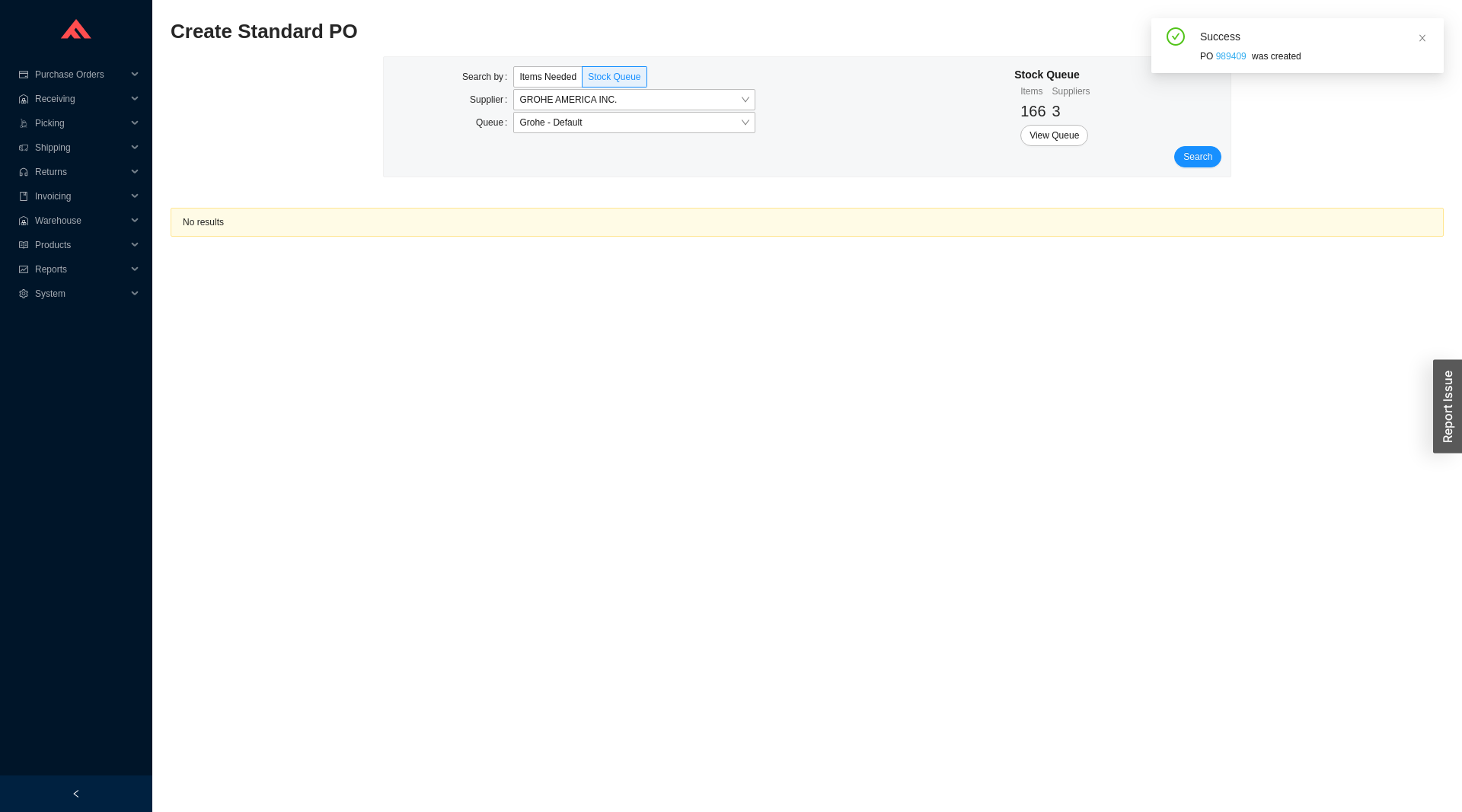
click at [1230, 57] on link "989409" at bounding box center [1231, 56] width 31 height 10
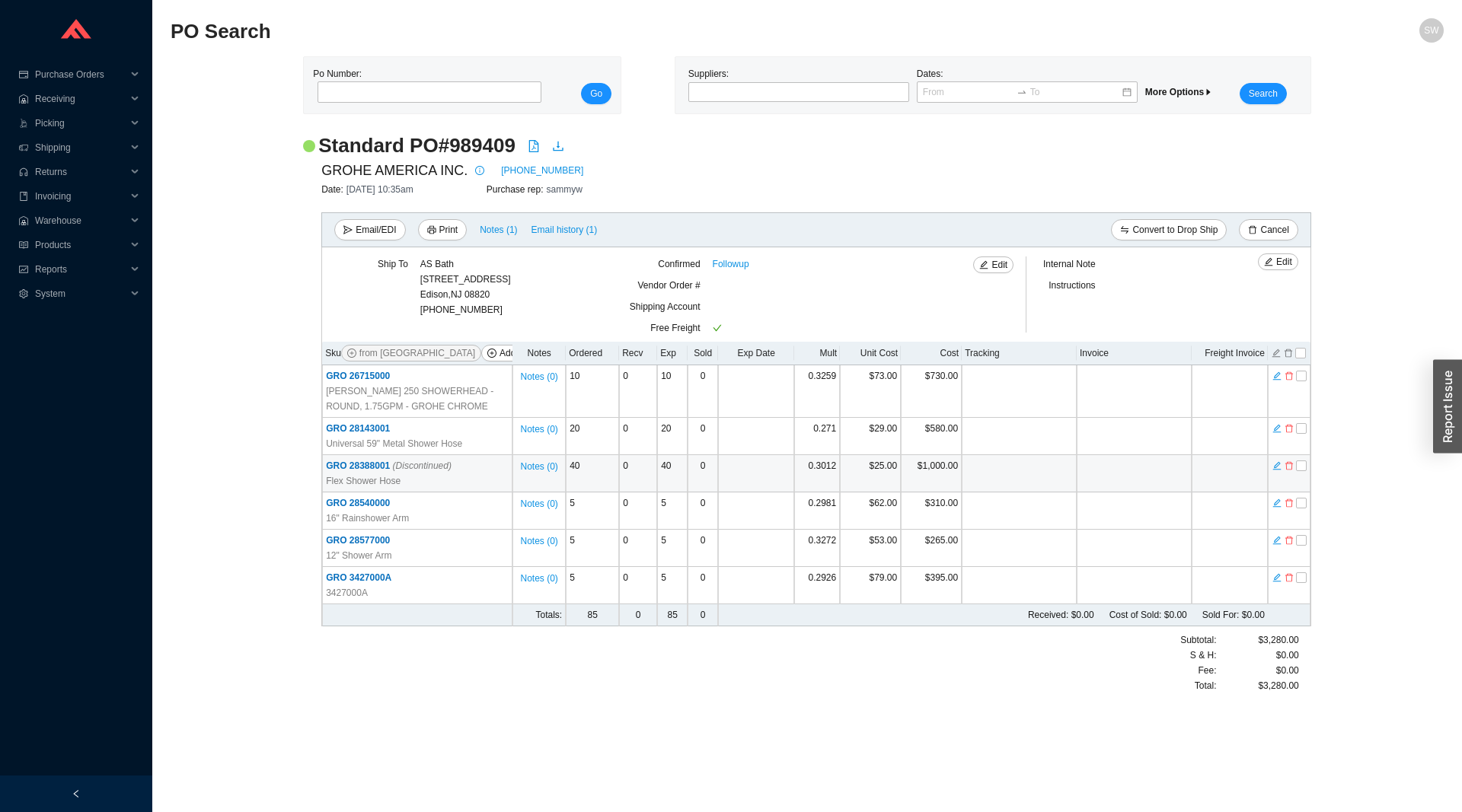
click at [375, 468] on span "GRO 28388001 (Discontinued)" at bounding box center [388, 465] width 126 height 10
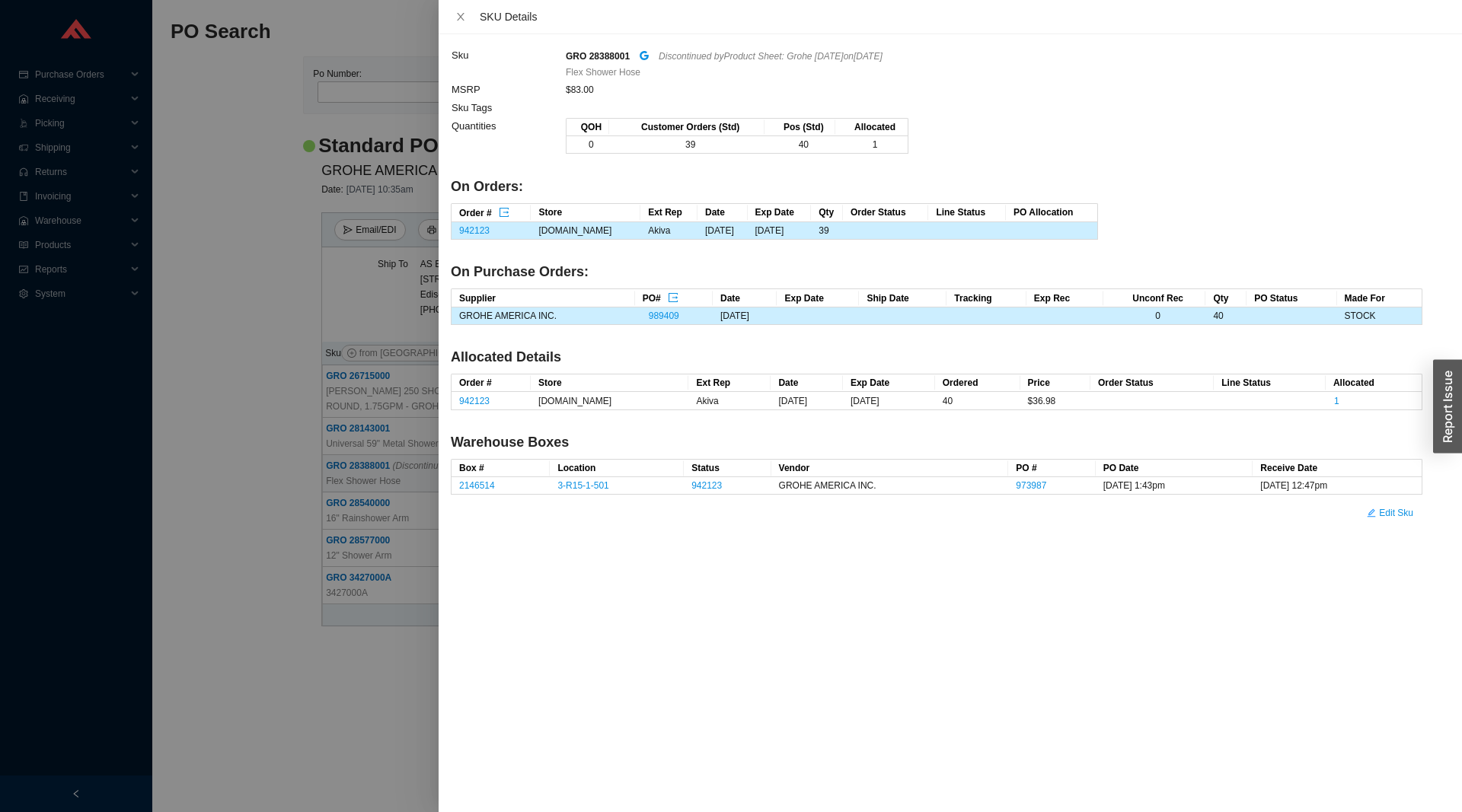
click at [276, 540] on div at bounding box center [731, 406] width 1462 height 812
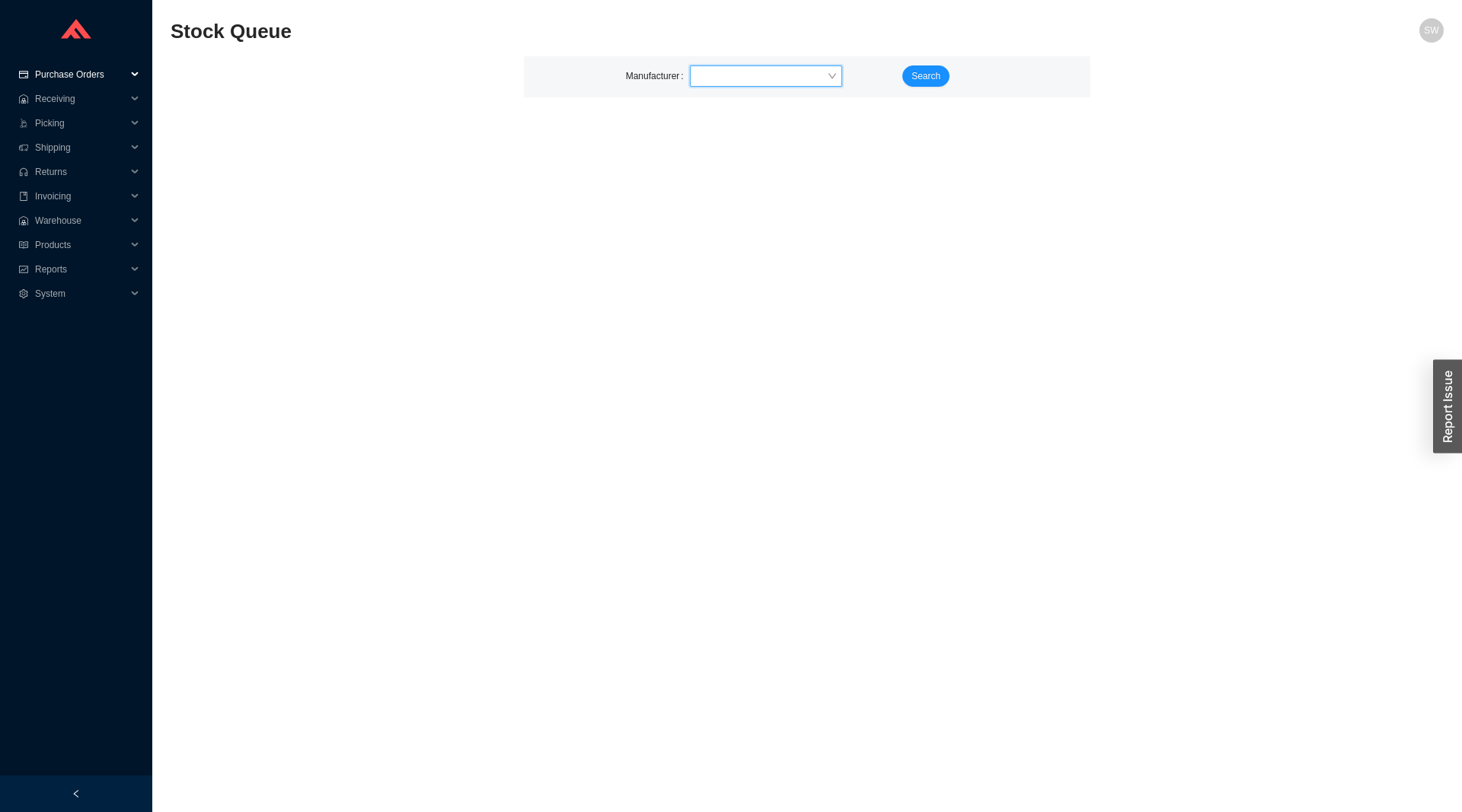
click at [76, 72] on span "Purchase Orders" at bounding box center [81, 75] width 91 height 24
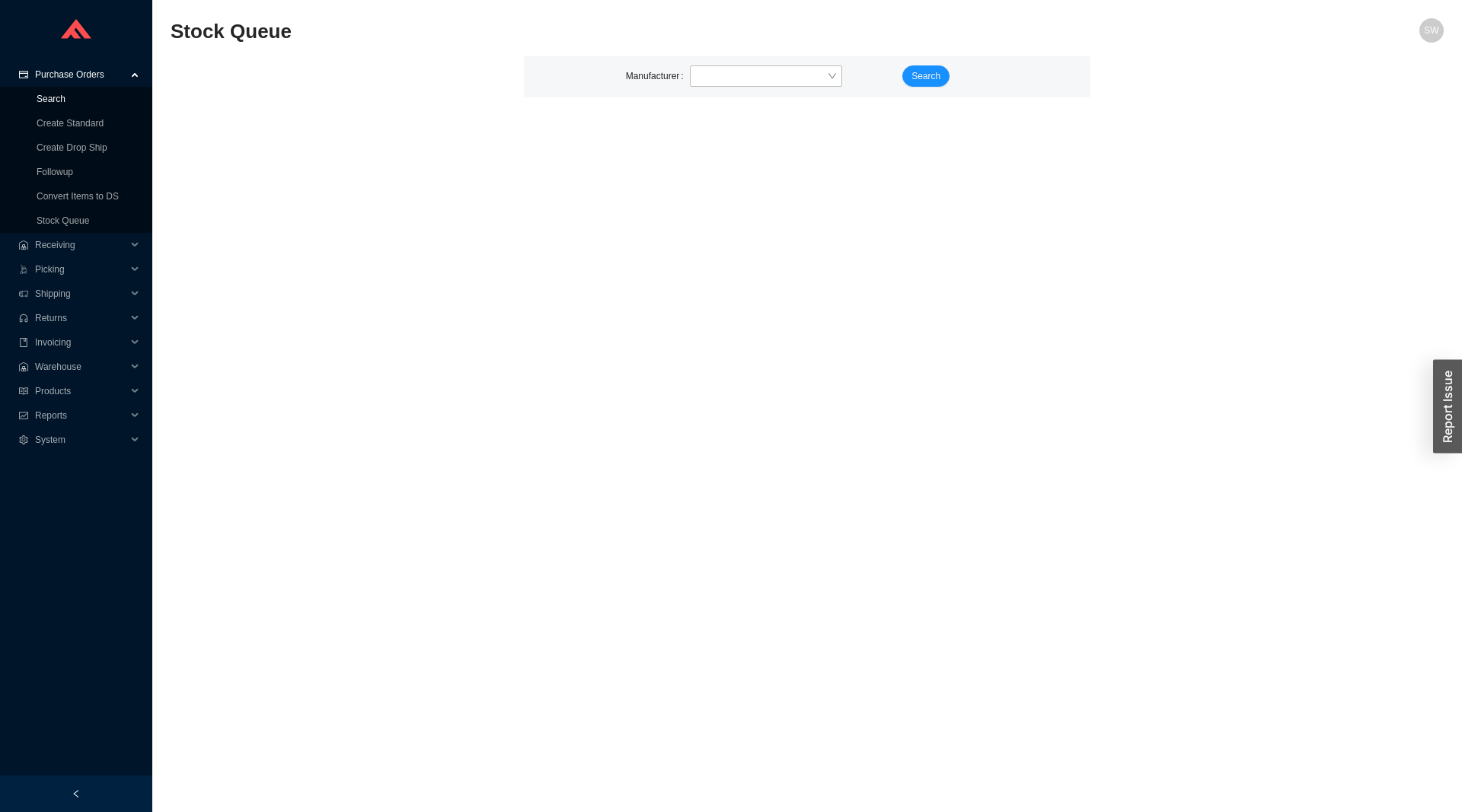
click at [65, 96] on link "Search" at bounding box center [50, 98] width 29 height 10
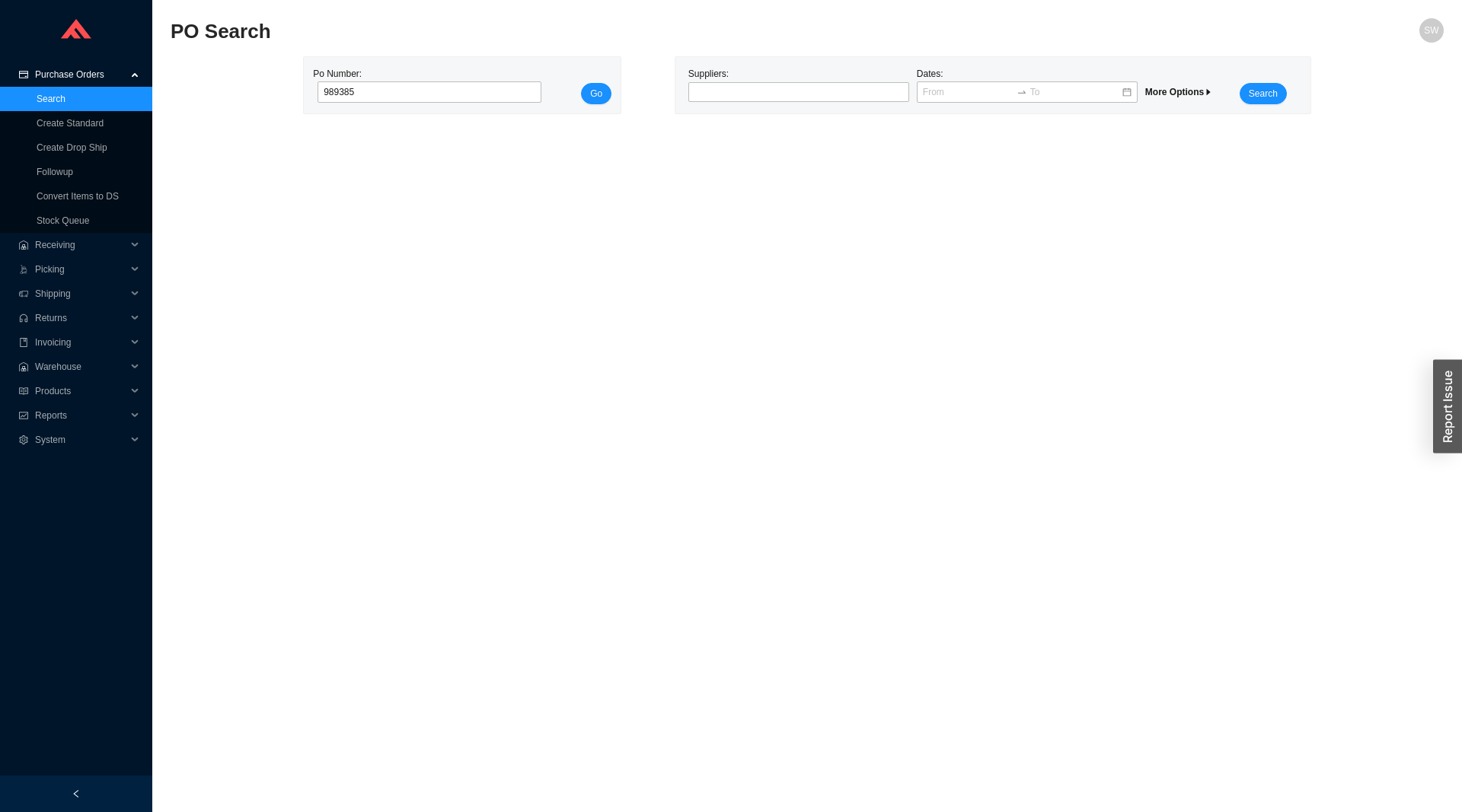
type input "989385"
click at [581, 83] on button "Go" at bounding box center [596, 93] width 31 height 21
